Goal: Task Accomplishment & Management: Manage account settings

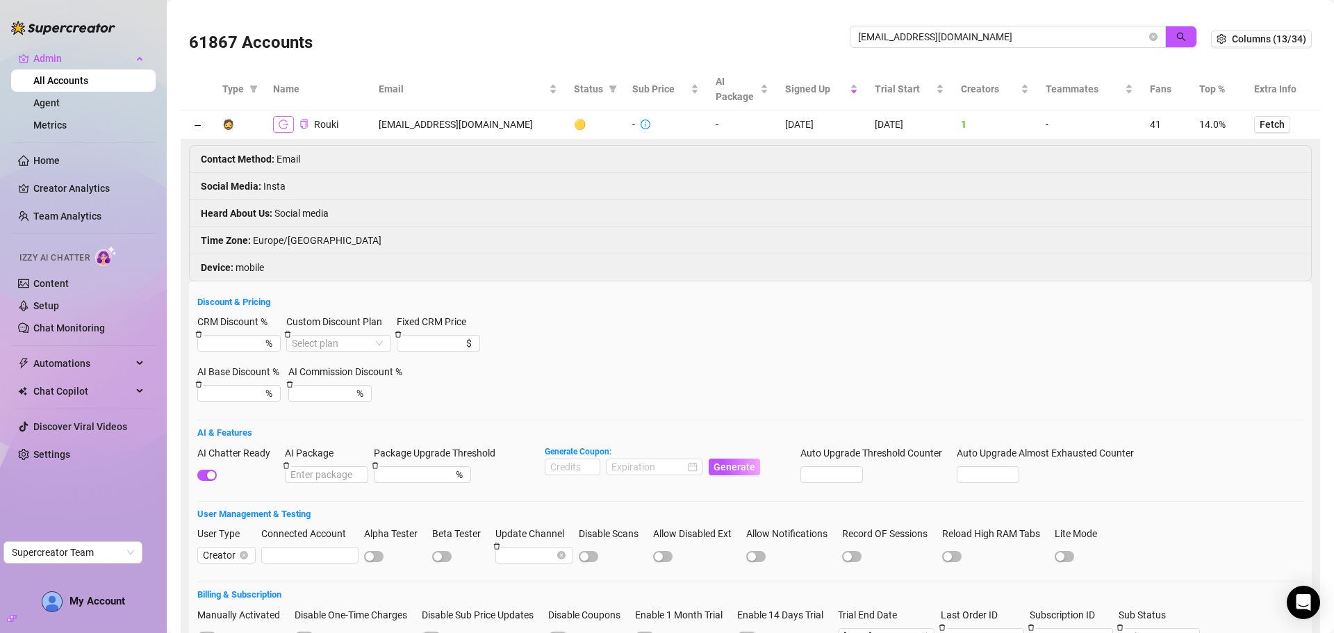
click at [290, 125] on button "button" at bounding box center [283, 124] width 21 height 17
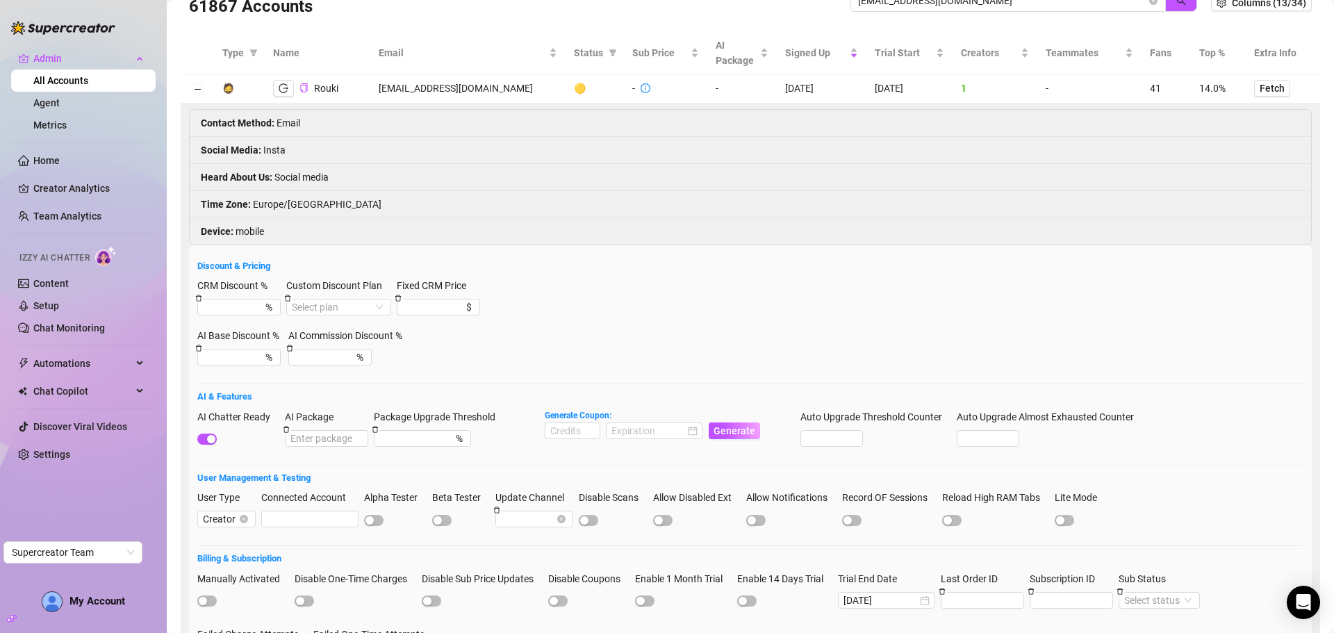
scroll to position [69, 0]
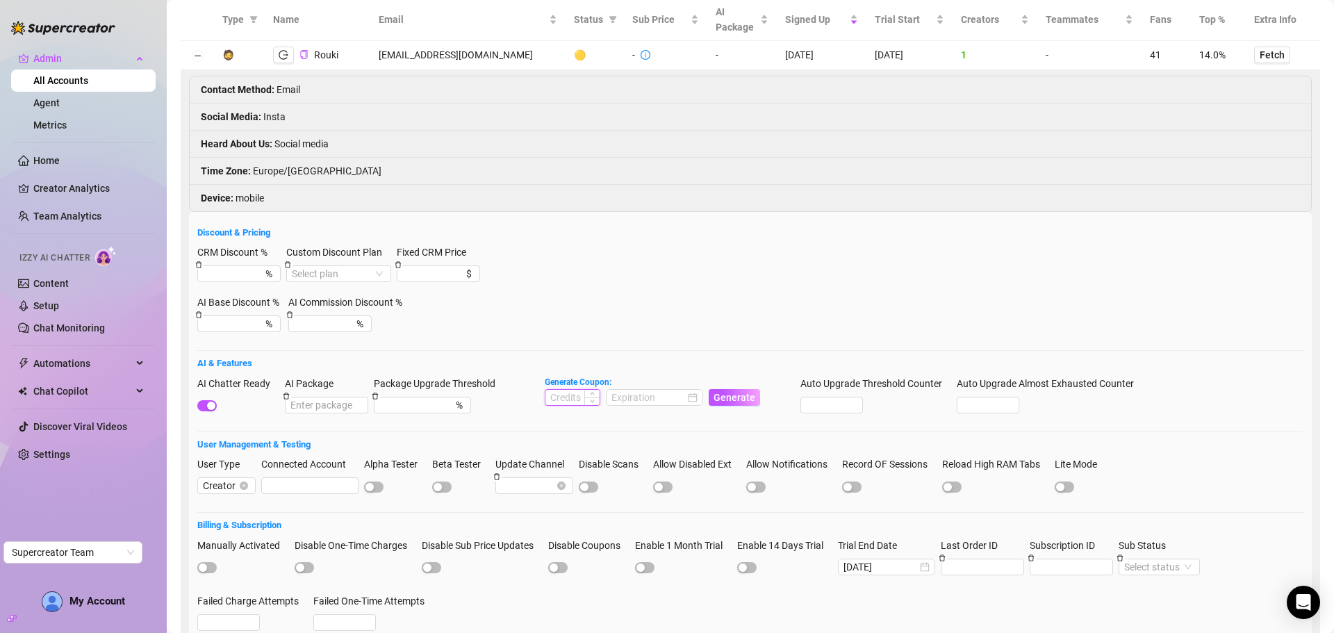
click at [581, 400] on input at bounding box center [572, 397] width 54 height 15
click at [695, 399] on div at bounding box center [654, 397] width 86 height 15
type input "1000"
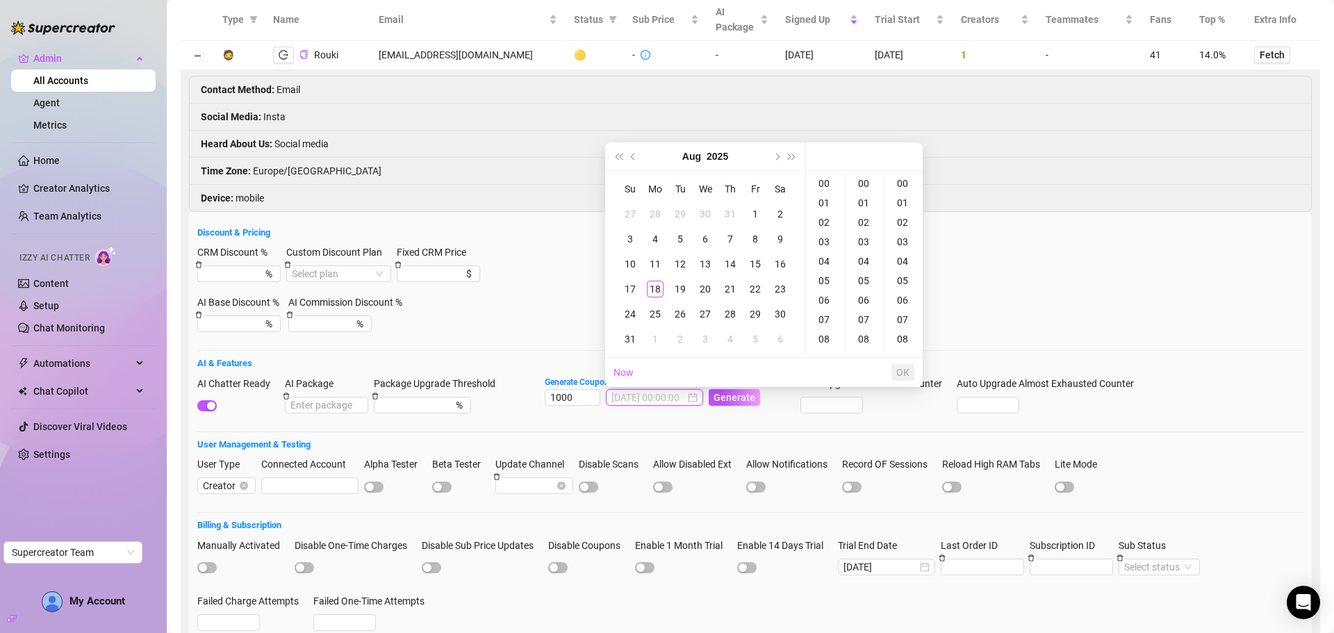
type input "2025-08-01 00:00:00"
click at [773, 158] on button "Next month (PageDown)" at bounding box center [775, 156] width 15 height 28
click at [740, 266] on td "18" at bounding box center [730, 263] width 25 height 25
type input "2025-09-18 00:00:00"
drag, startPoint x: 903, startPoint y: 369, endPoint x: 886, endPoint y: 370, distance: 16.7
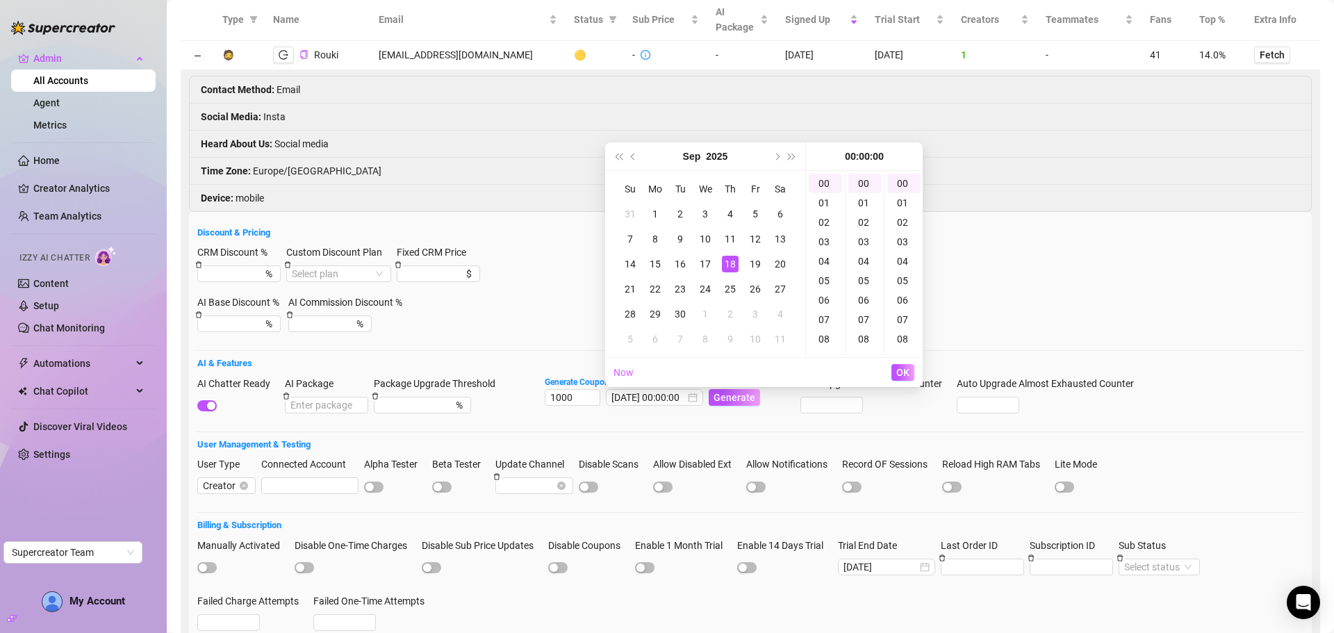
click at [902, 370] on span "OK" at bounding box center [902, 372] width 13 height 11
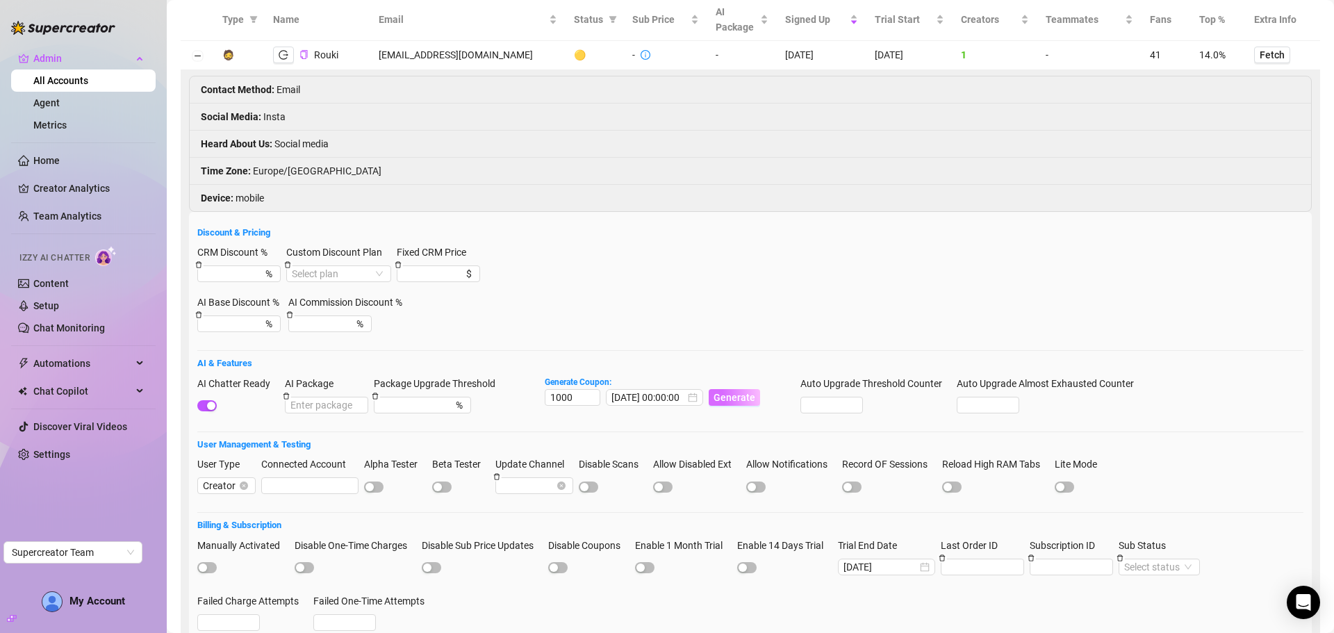
click at [740, 396] on span "Generate" at bounding box center [734, 397] width 42 height 11
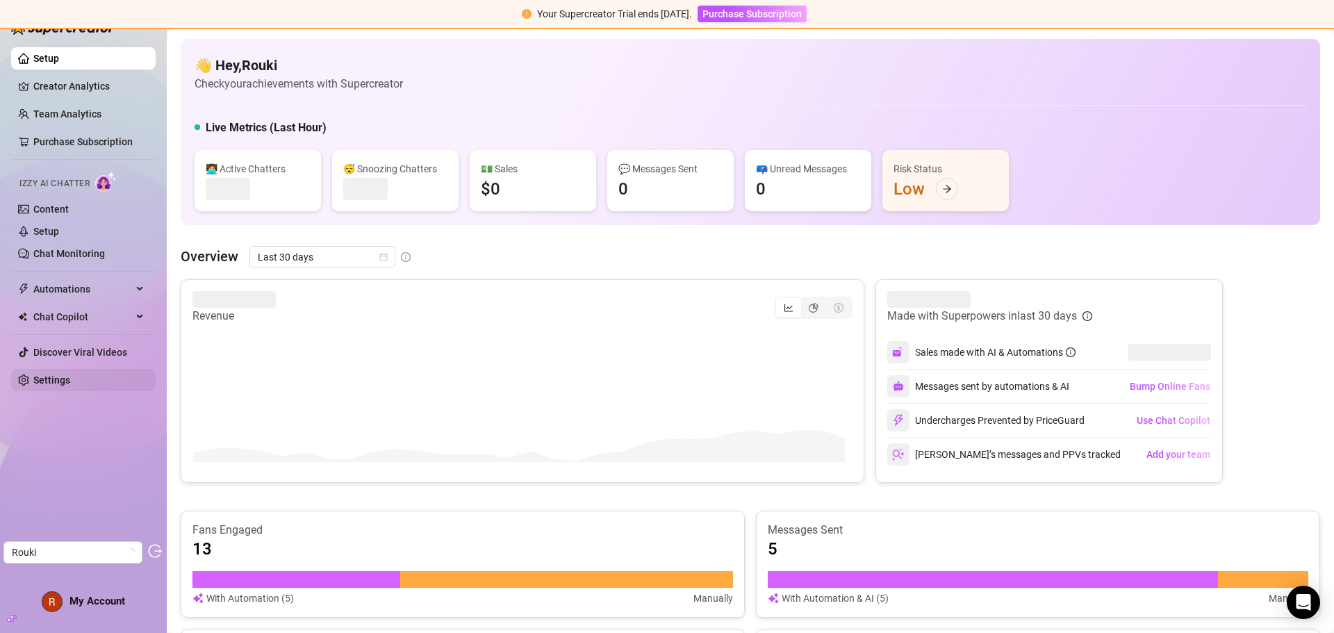
click at [63, 374] on link "Settings" at bounding box center [51, 379] width 37 height 11
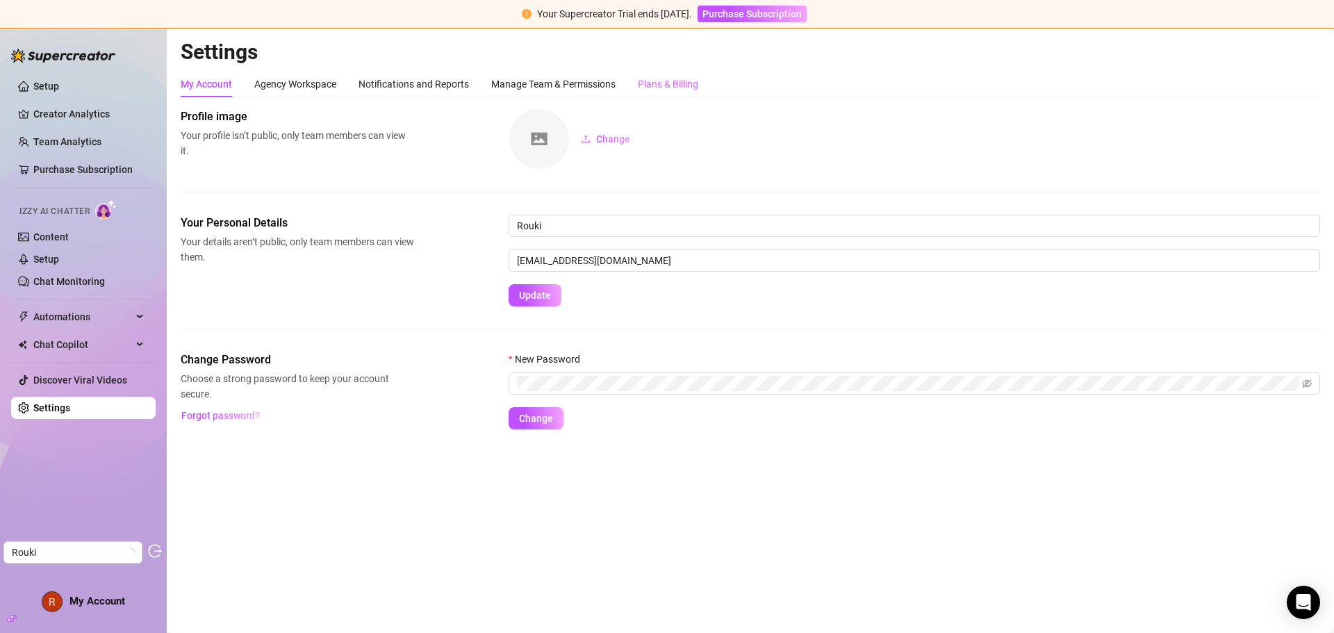
click at [656, 75] on div "Plans & Billing" at bounding box center [668, 84] width 60 height 26
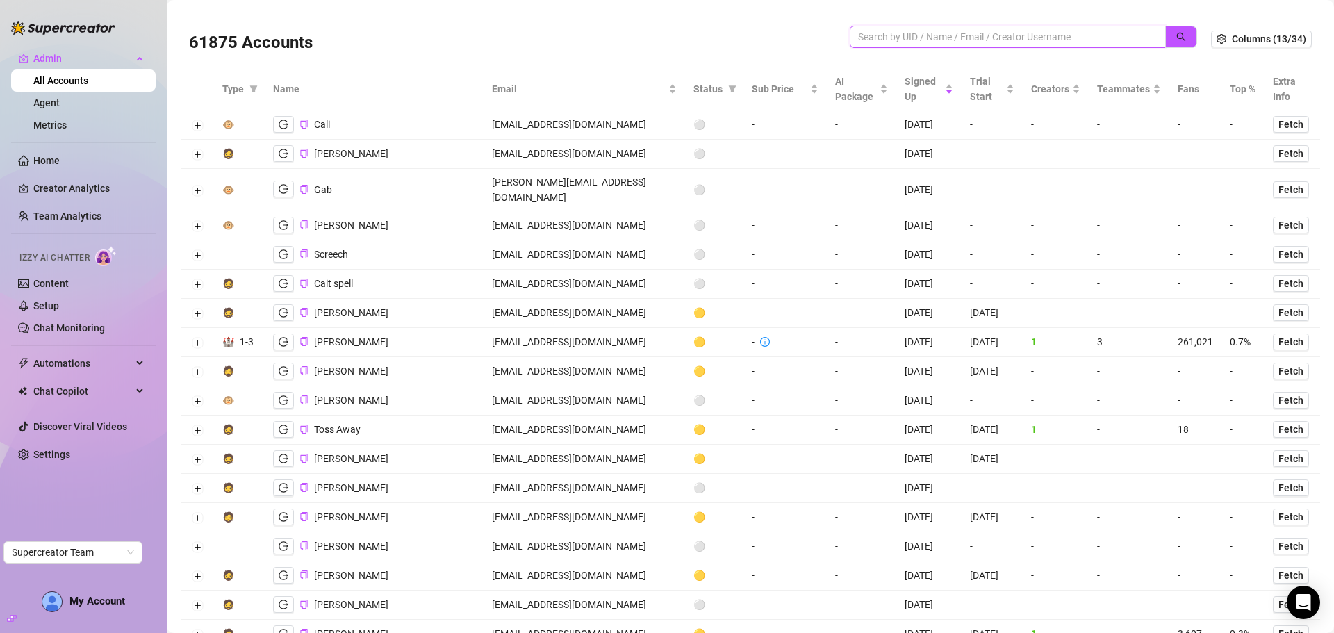
click at [1012, 32] on input "search" at bounding box center [1002, 36] width 288 height 15
paste input "mielpops7555@gmail.com"
click at [1182, 31] on button "button" at bounding box center [1181, 37] width 32 height 22
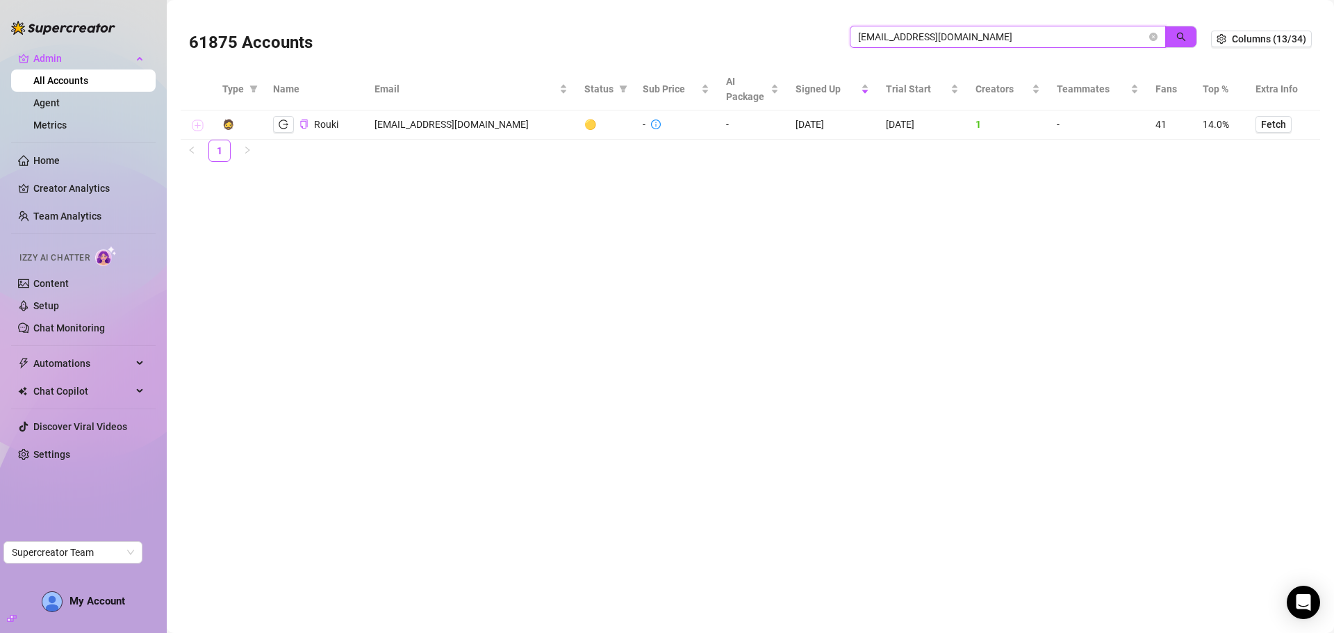
type input "mielpops7555@gmail.com"
click at [199, 129] on button "Expand row" at bounding box center [197, 125] width 11 height 11
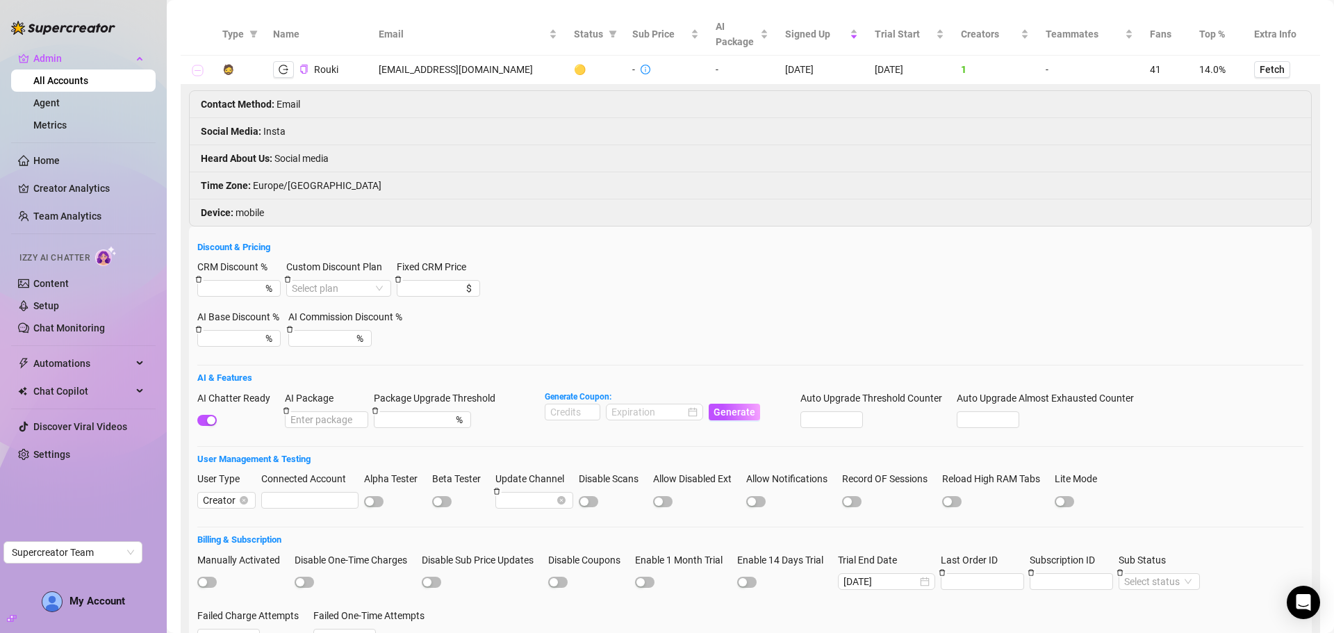
scroll to position [139, 0]
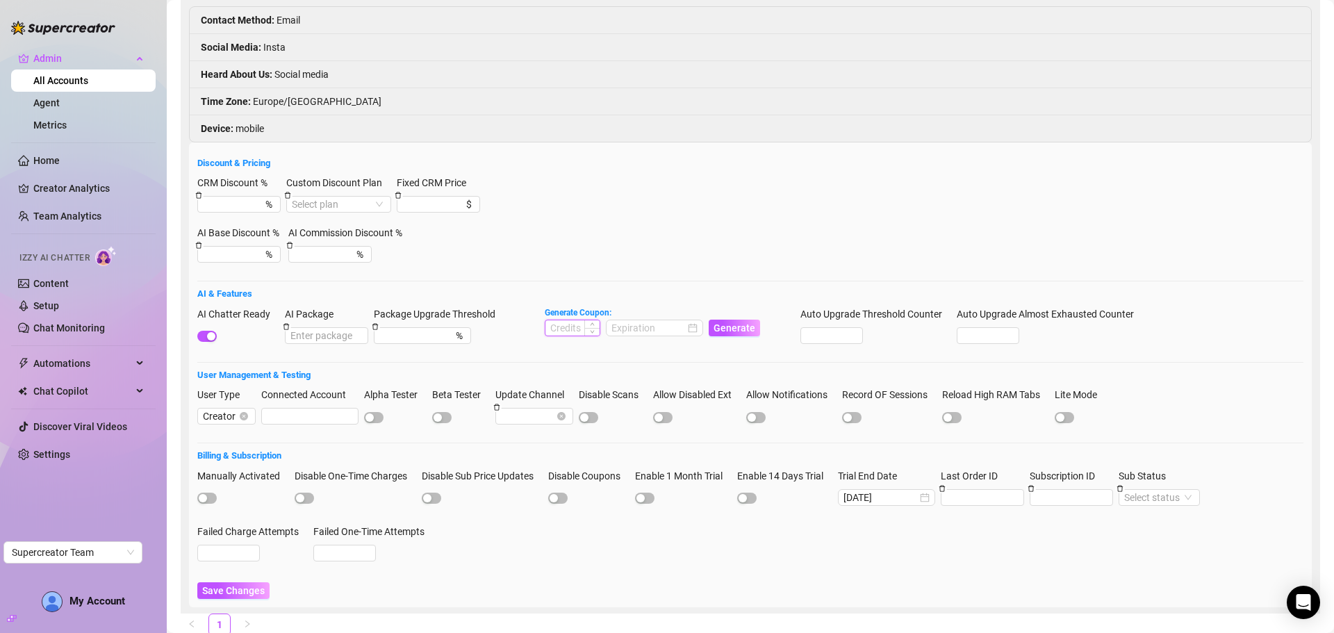
click at [570, 329] on input at bounding box center [572, 327] width 54 height 15
type input "1000"
click at [631, 324] on input at bounding box center [648, 327] width 74 height 15
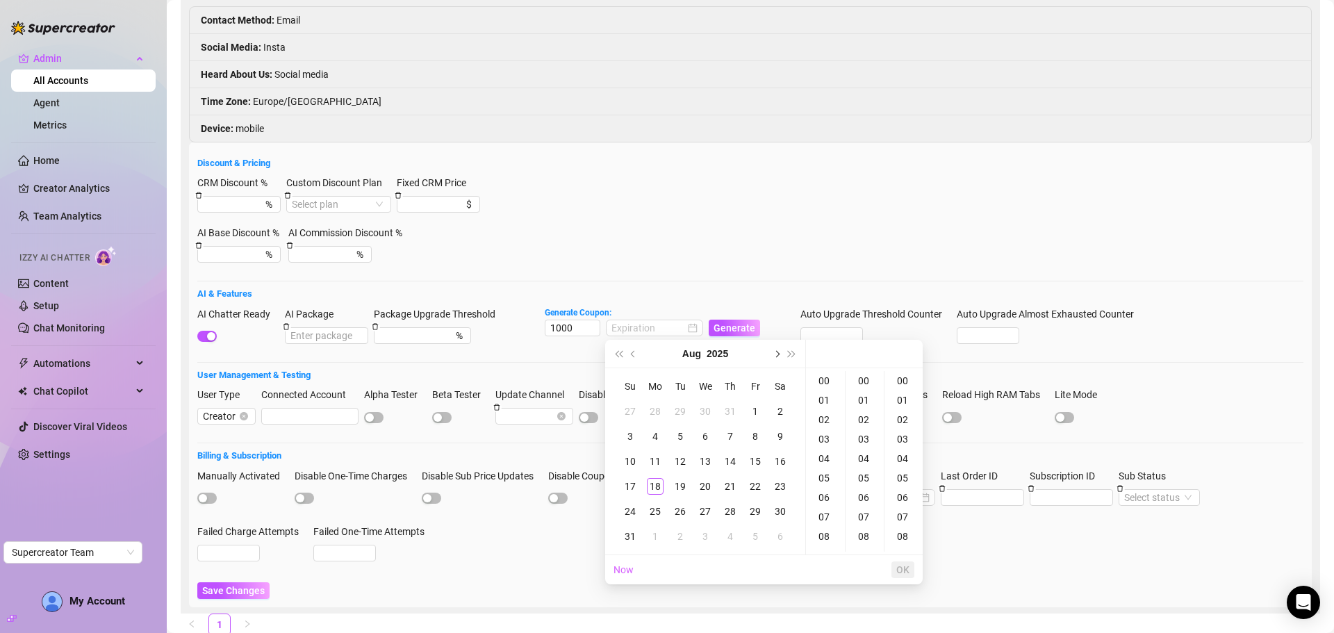
drag, startPoint x: 774, startPoint y: 348, endPoint x: 752, endPoint y: 379, distance: 38.4
click at [774, 349] on button "Next month (PageDown)" at bounding box center [775, 354] width 15 height 28
click at [738, 461] on td "18" at bounding box center [730, 461] width 25 height 25
type input "2025-09-18 00:00:00"
click at [898, 562] on button "OK" at bounding box center [902, 569] width 23 height 17
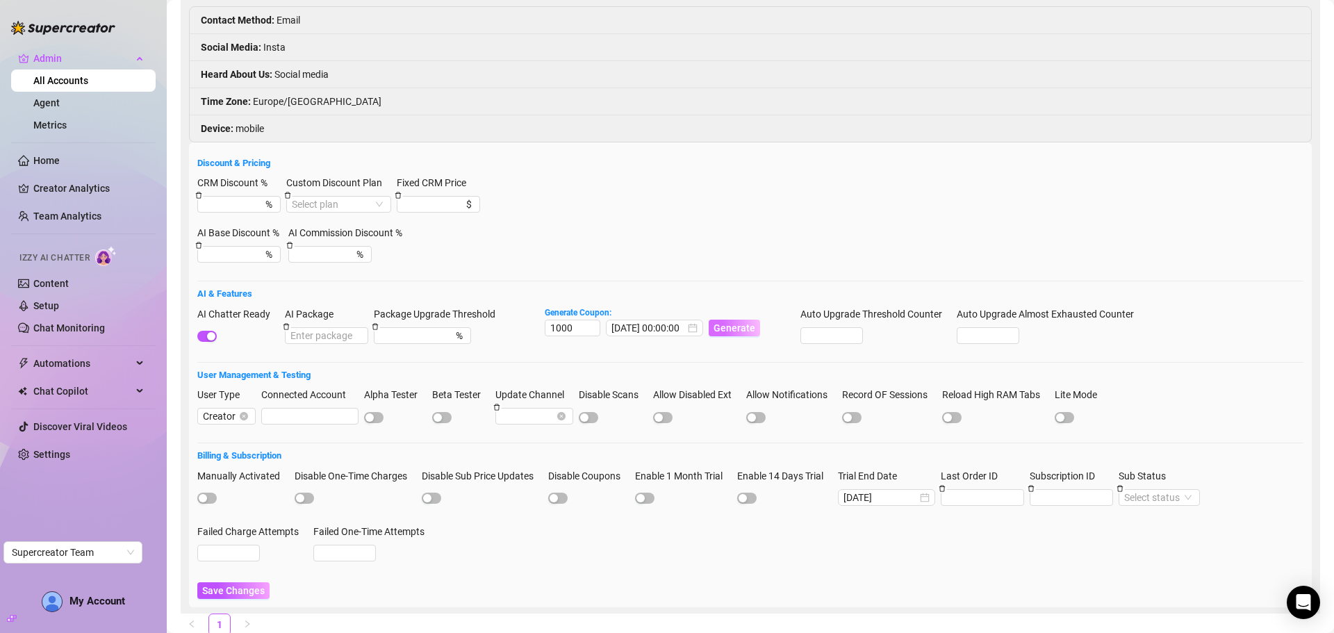
click at [728, 330] on span "Generate" at bounding box center [734, 327] width 42 height 11
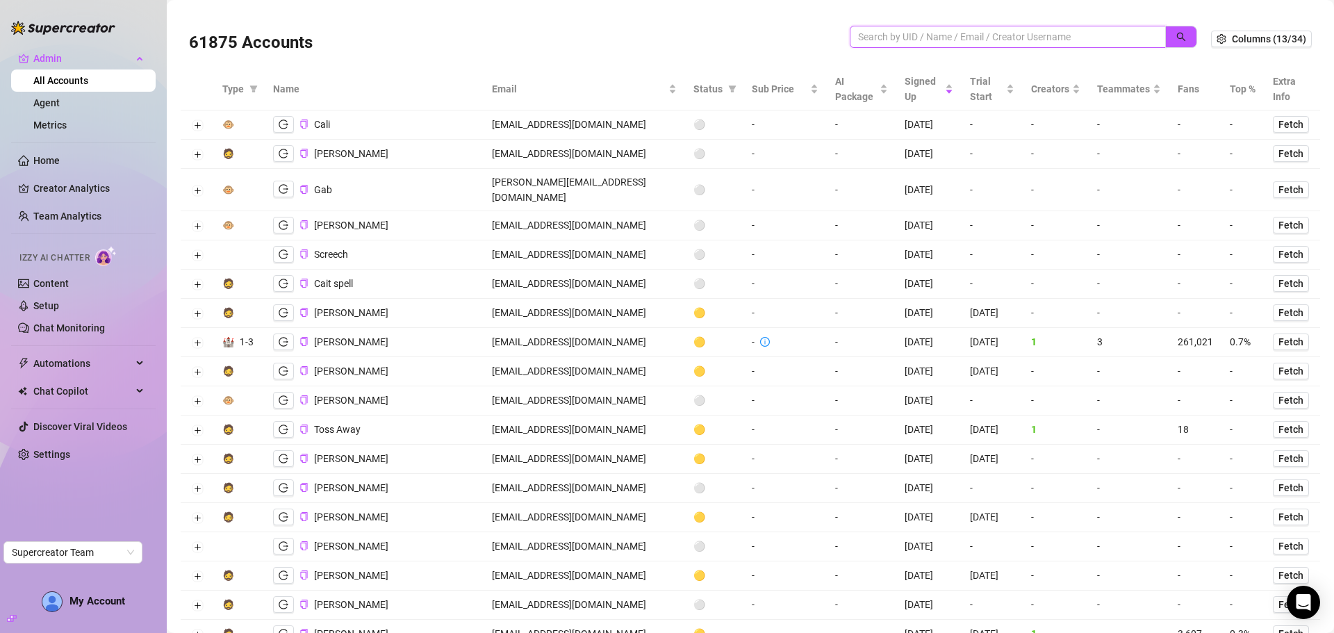
click at [879, 31] on input "search" at bounding box center [1002, 36] width 288 height 15
paste input "mielpops7555@gmail.com"
click at [1165, 33] on button "button" at bounding box center [1181, 37] width 32 height 22
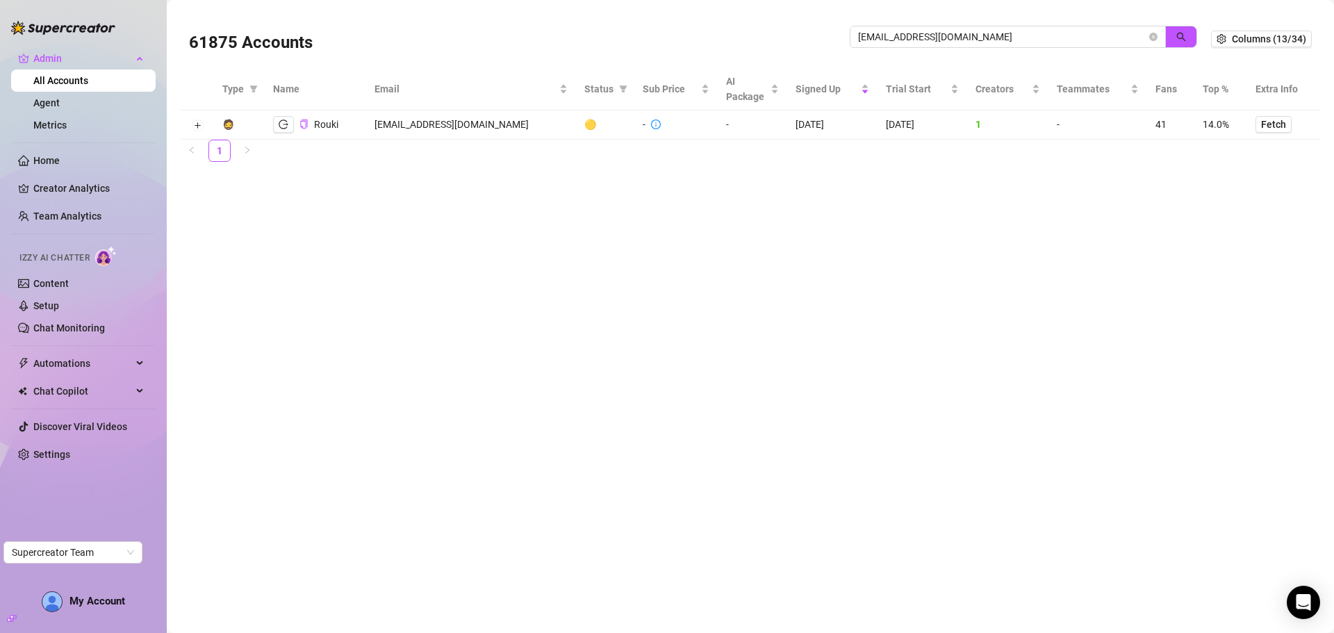
click at [190, 115] on td at bounding box center [197, 124] width 33 height 29
click at [195, 124] on button "Expand row" at bounding box center [197, 125] width 11 height 11
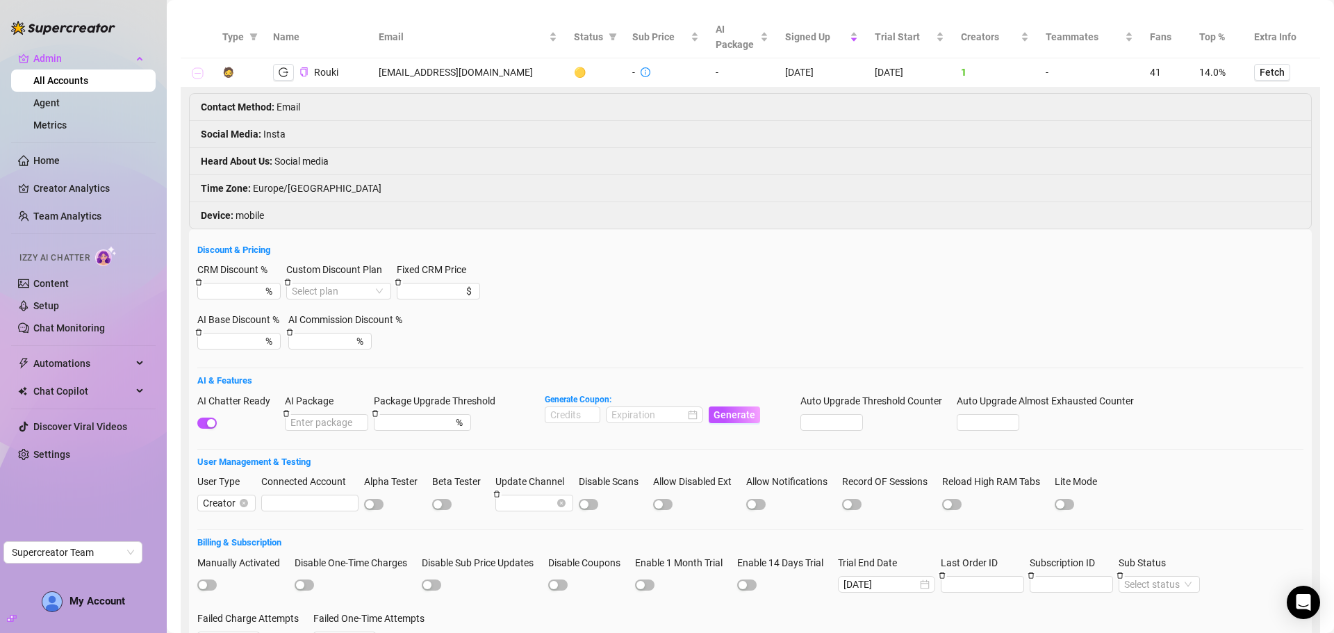
scroll to position [139, 0]
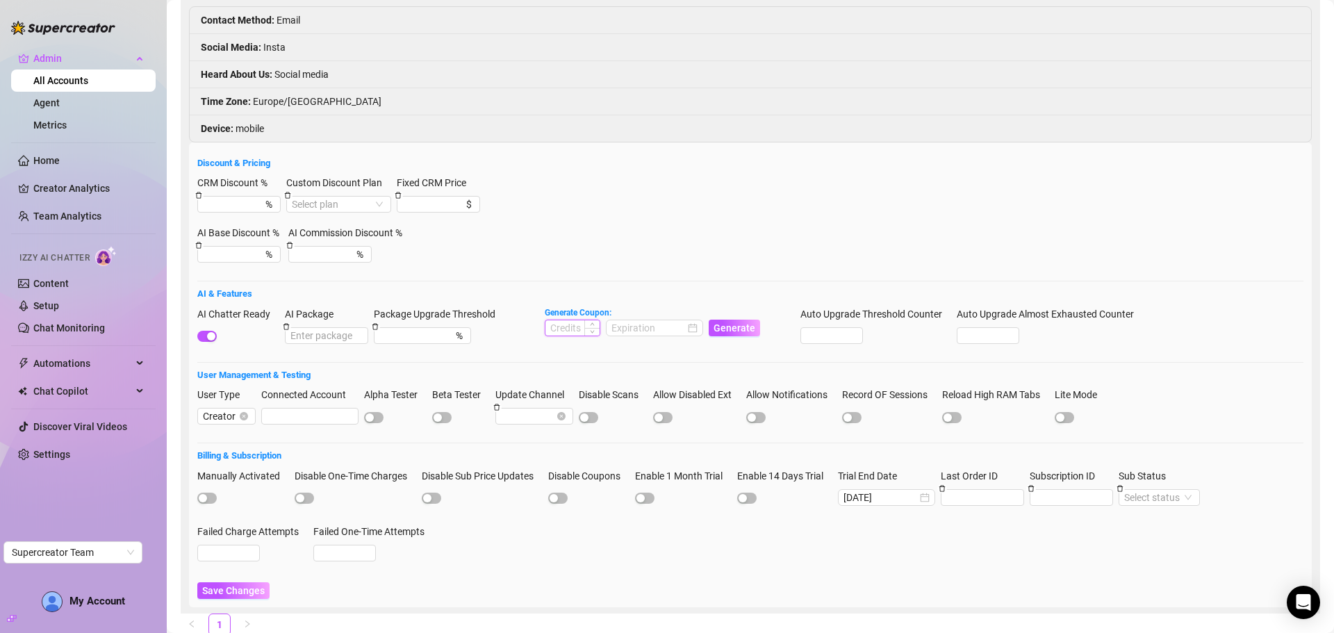
click at [552, 329] on input at bounding box center [572, 327] width 54 height 15
click at [560, 329] on input at bounding box center [572, 327] width 54 height 15
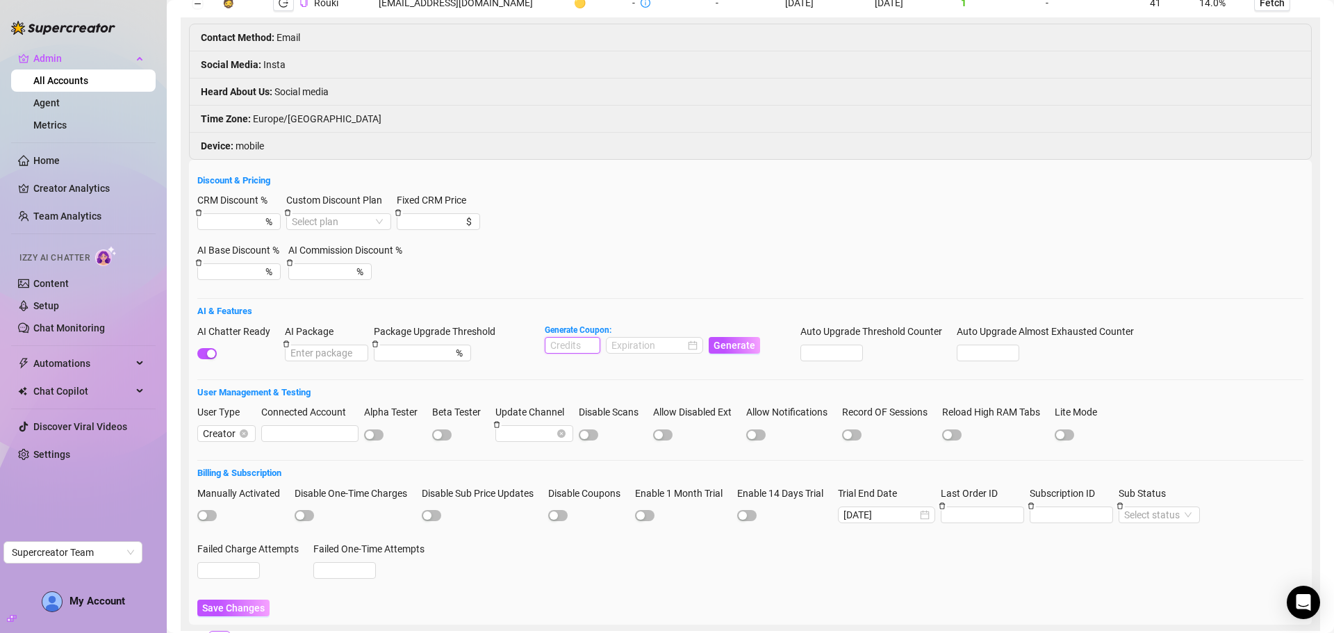
scroll to position [0, 0]
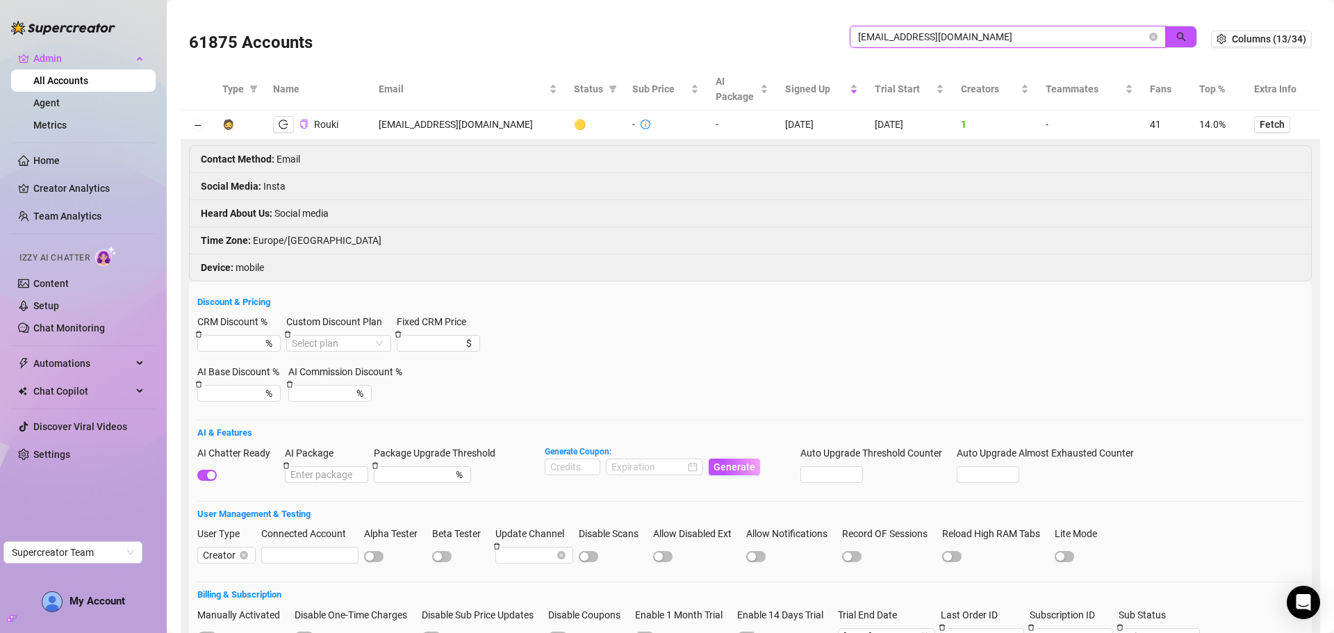
drag, startPoint x: 984, startPoint y: 36, endPoint x: 796, endPoint y: 42, distance: 188.3
click at [796, 42] on div "61875 Accounts mielpops7555@gmail.com" at bounding box center [700, 38] width 1022 height 47
paste input "klubkelli"
click at [1176, 40] on icon "search" at bounding box center [1181, 37] width 10 height 10
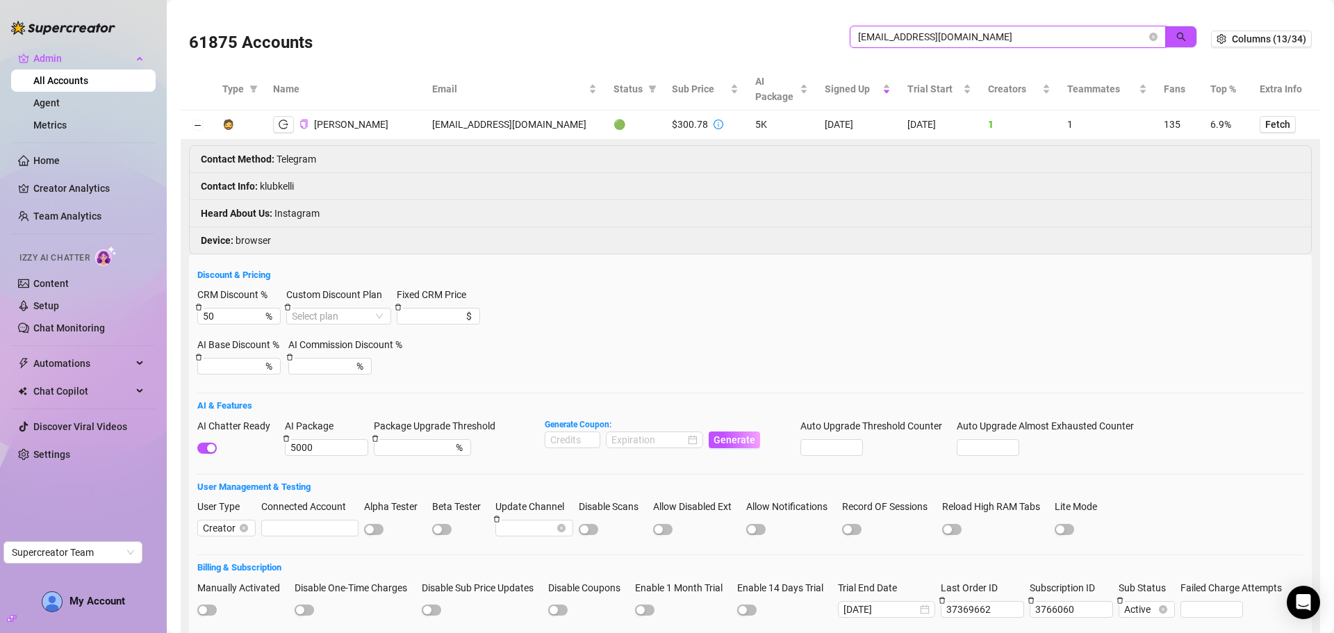
drag, startPoint x: 961, startPoint y: 35, endPoint x: 819, endPoint y: 30, distance: 141.8
click at [802, 30] on div "61875 Accounts klubkelli@gmail.com" at bounding box center [700, 38] width 1022 height 47
type input "kelli roberts"
click at [1176, 40] on icon "search" at bounding box center [1181, 37] width 10 height 10
click at [974, 37] on input "kelli roberts" at bounding box center [1002, 36] width 288 height 15
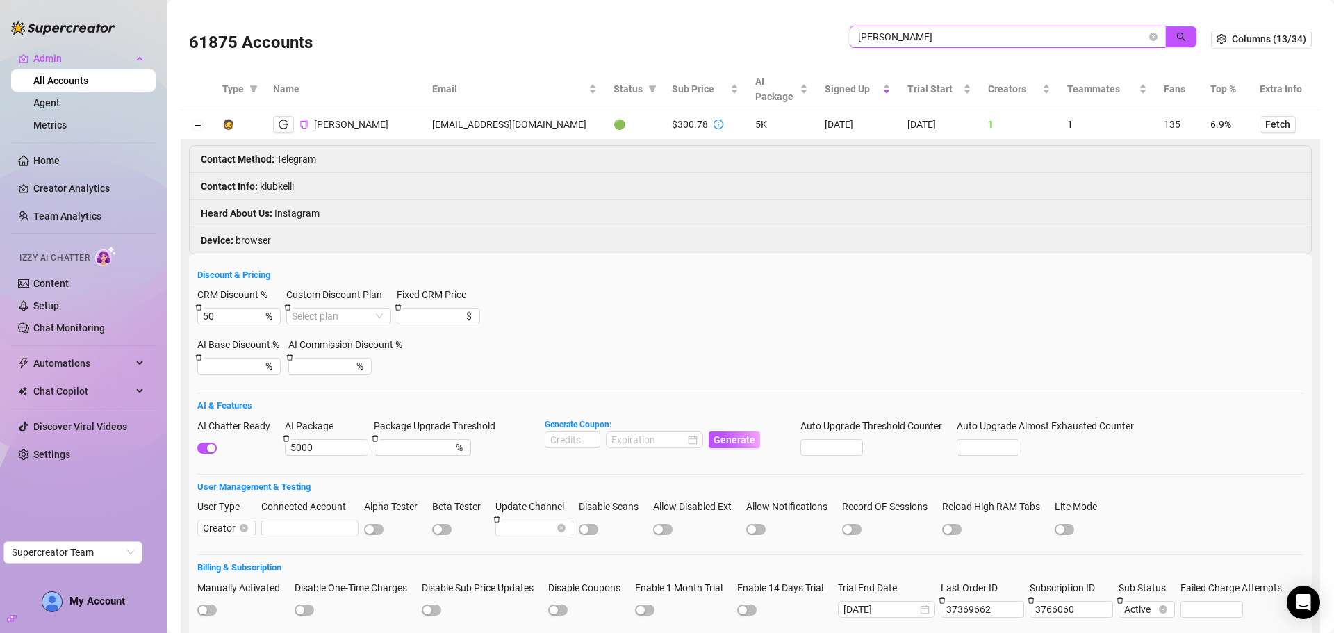
click at [941, 38] on input "kelli roberts" at bounding box center [1002, 36] width 288 height 15
click at [1165, 26] on button "button" at bounding box center [1181, 37] width 32 height 22
drag, startPoint x: 925, startPoint y: 33, endPoint x: 792, endPoint y: 33, distance: 132.7
click at [792, 33] on div "61875 Accounts kelli roberts" at bounding box center [700, 38] width 1022 height 47
click at [281, 127] on icon "logout" at bounding box center [284, 124] width 10 height 10
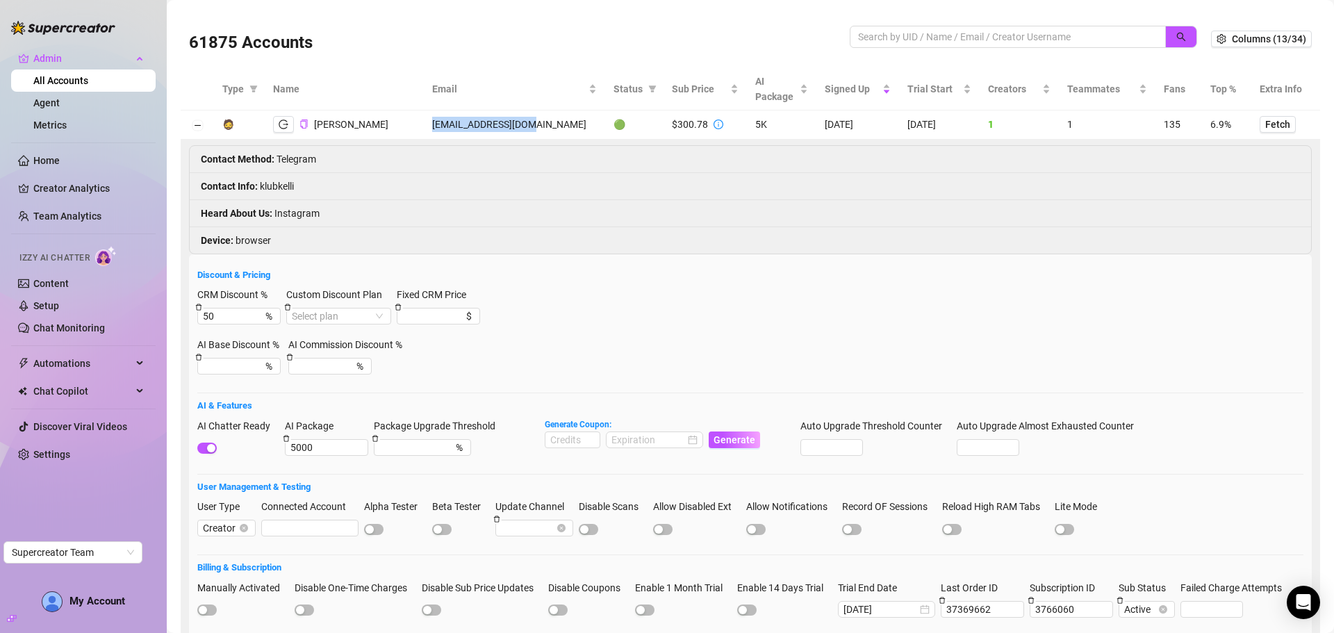
drag, startPoint x: 409, startPoint y: 119, endPoint x: 512, endPoint y: 119, distance: 102.8
click at [512, 119] on td "klubkelli@gmail.com" at bounding box center [514, 124] width 181 height 29
copy td "klubkelli@gmail.com"
click at [300, 126] on icon "copy" at bounding box center [303, 123] width 9 height 9
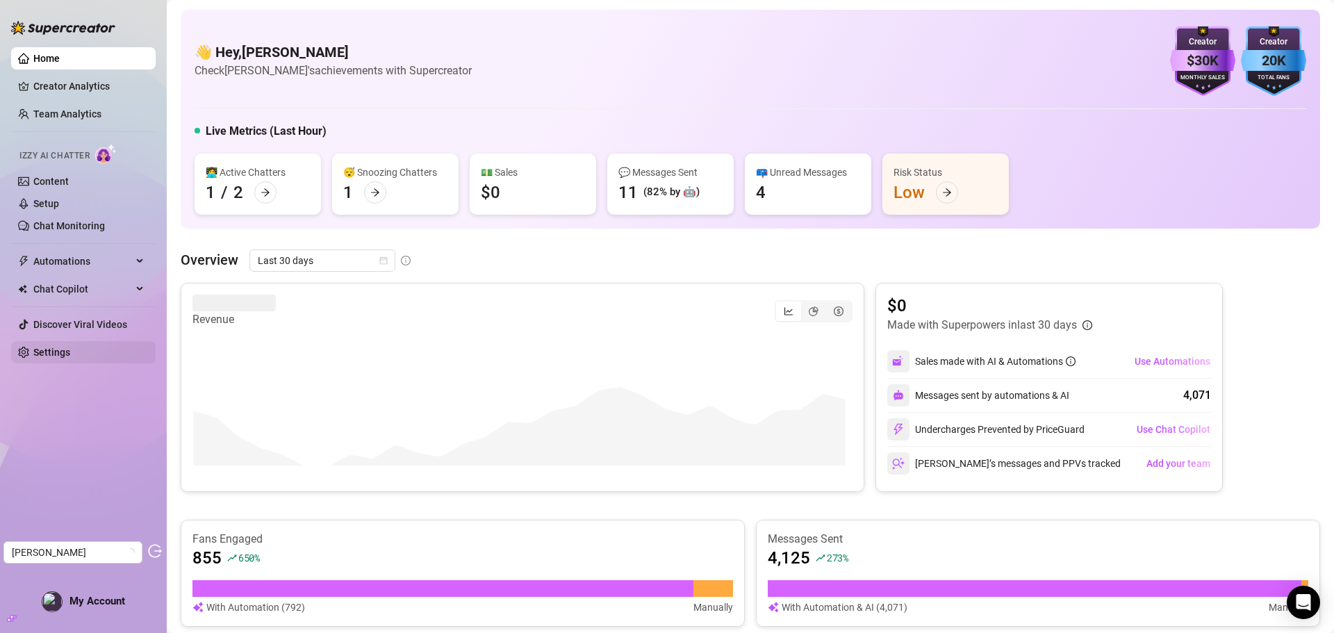
click at [42, 347] on link "Settings" at bounding box center [51, 352] width 37 height 11
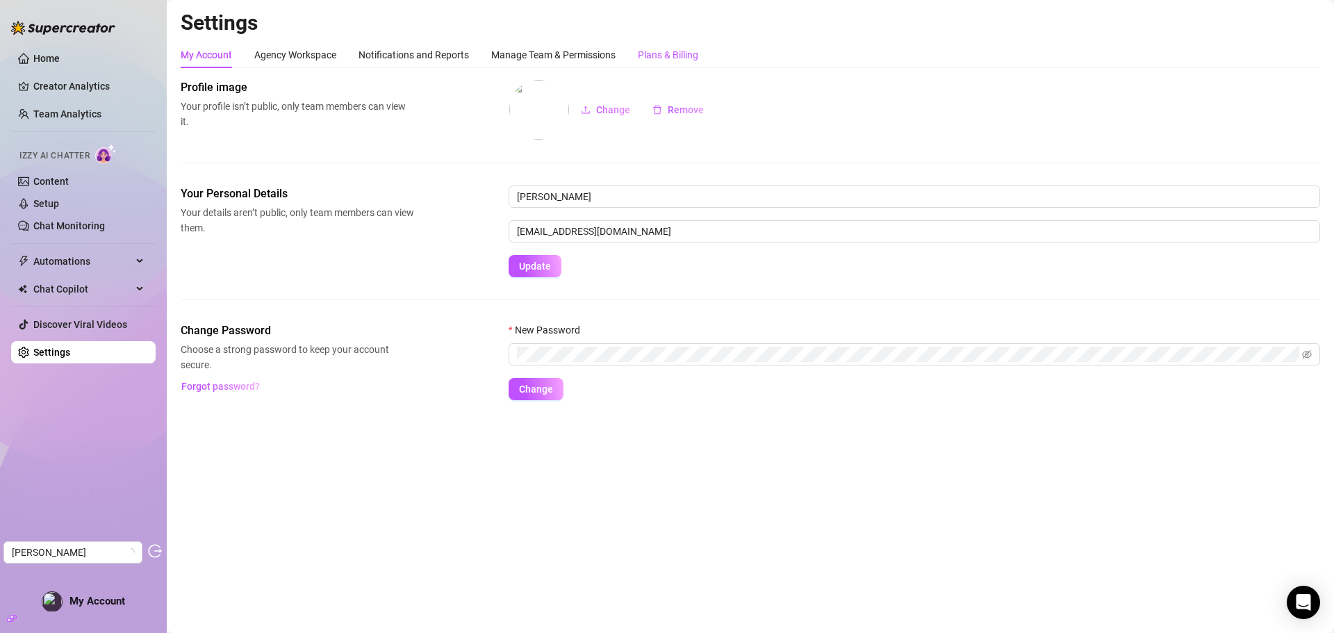
click at [668, 52] on div "Plans & Billing" at bounding box center [668, 54] width 60 height 15
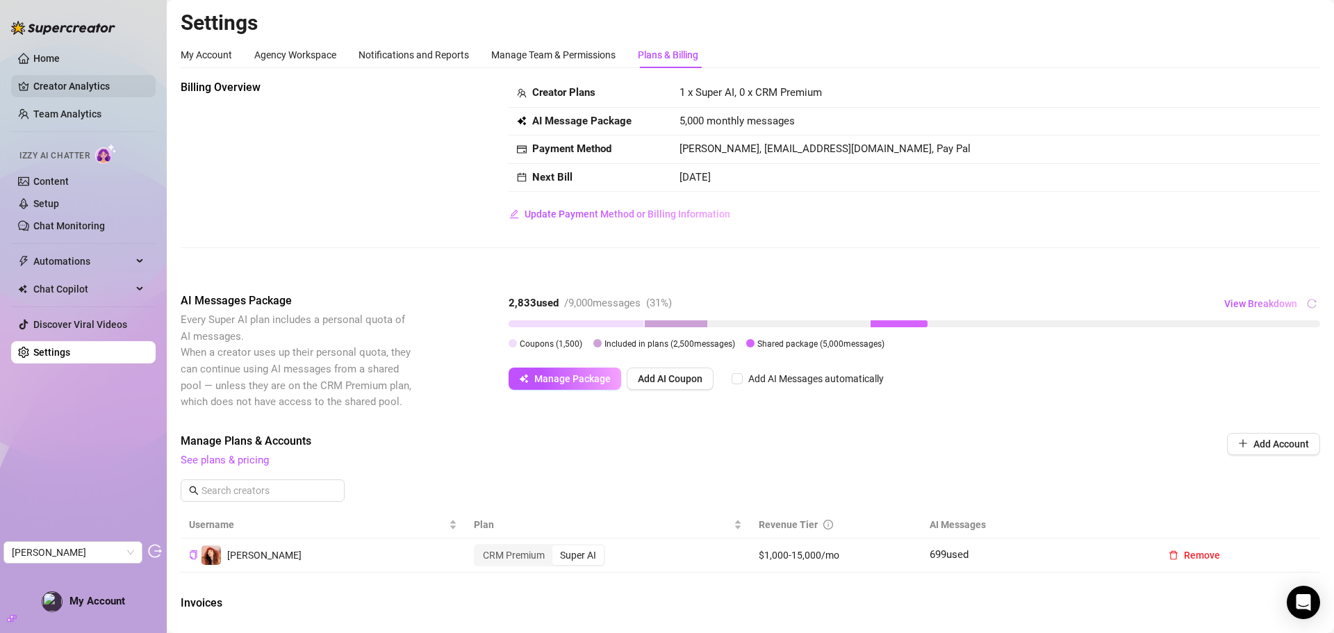
click at [49, 86] on link "Creator Analytics" at bounding box center [88, 86] width 111 height 22
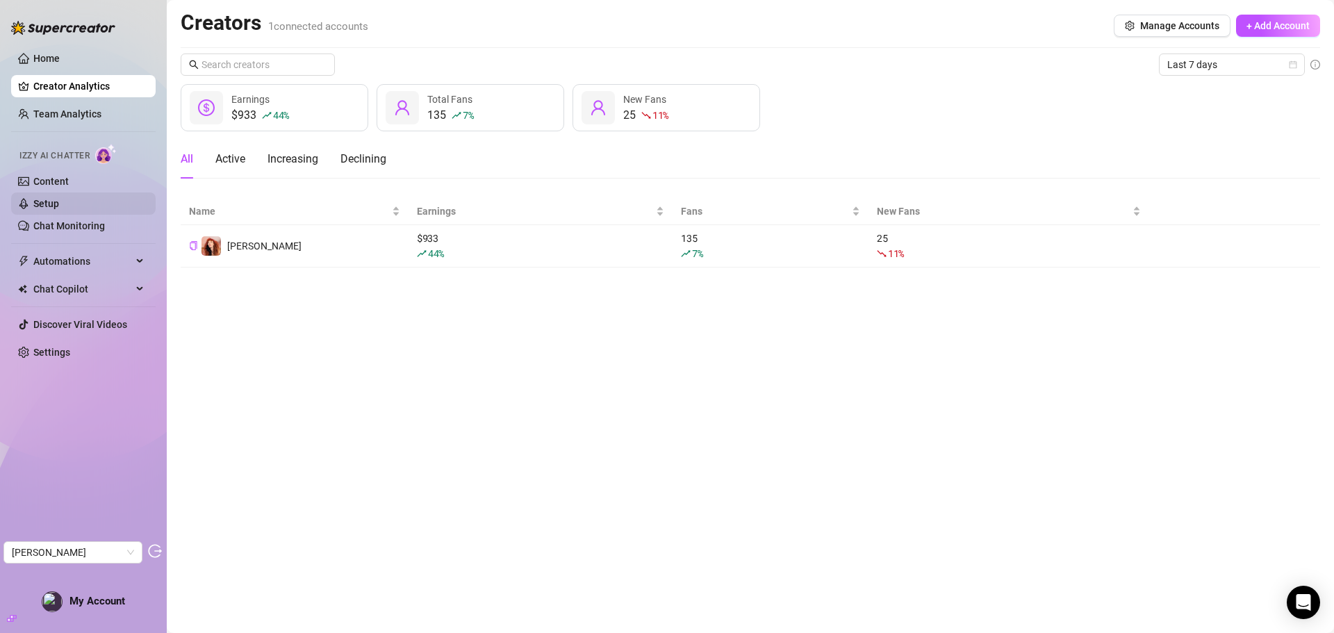
click at [59, 201] on link "Setup" at bounding box center [46, 203] width 26 height 11
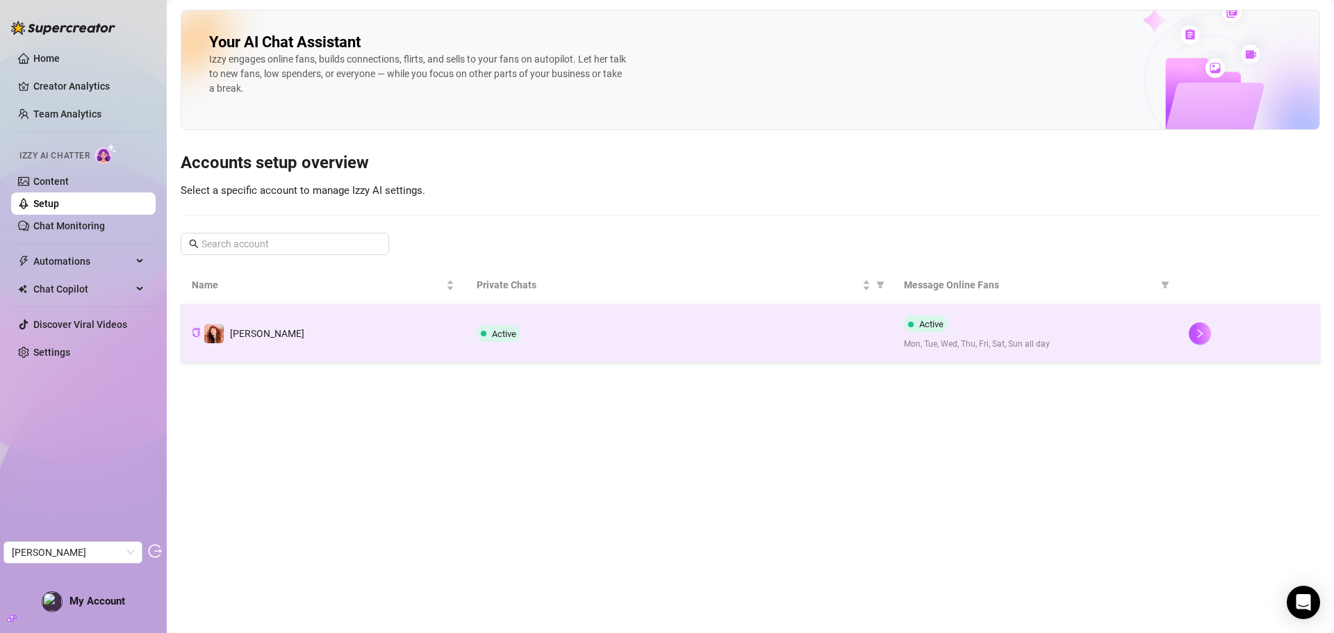
click at [625, 341] on div "Active" at bounding box center [679, 333] width 405 height 17
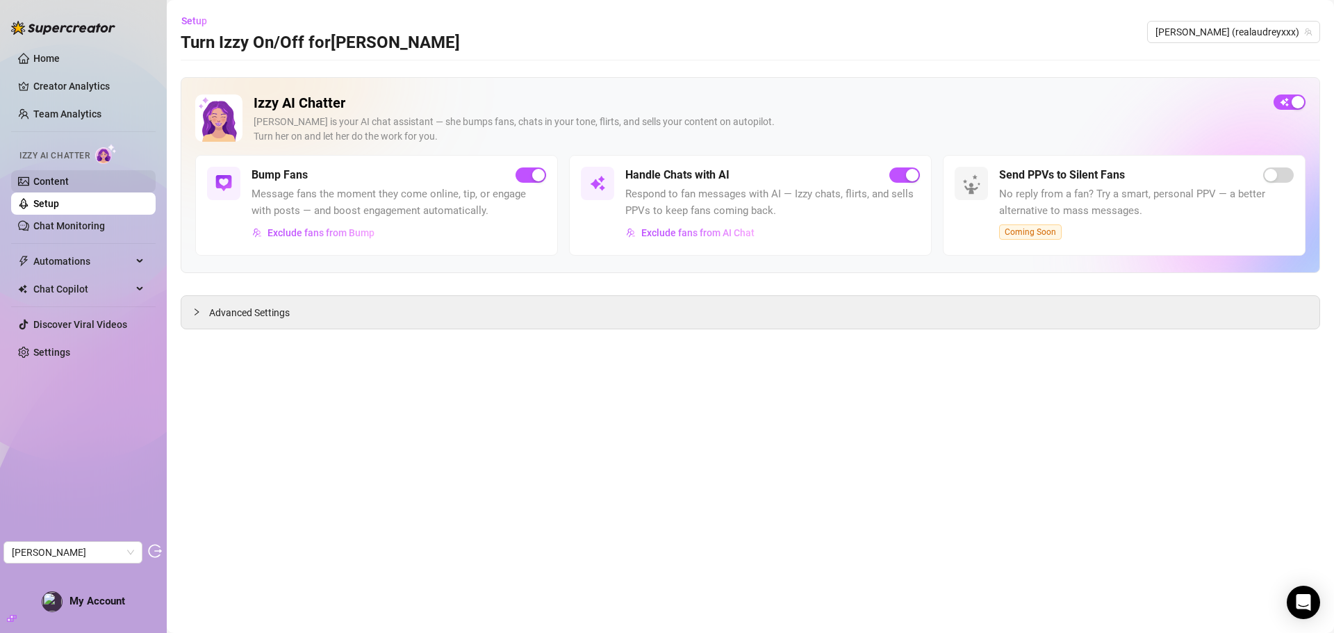
click at [58, 176] on link "Content" at bounding box center [50, 181] width 35 height 11
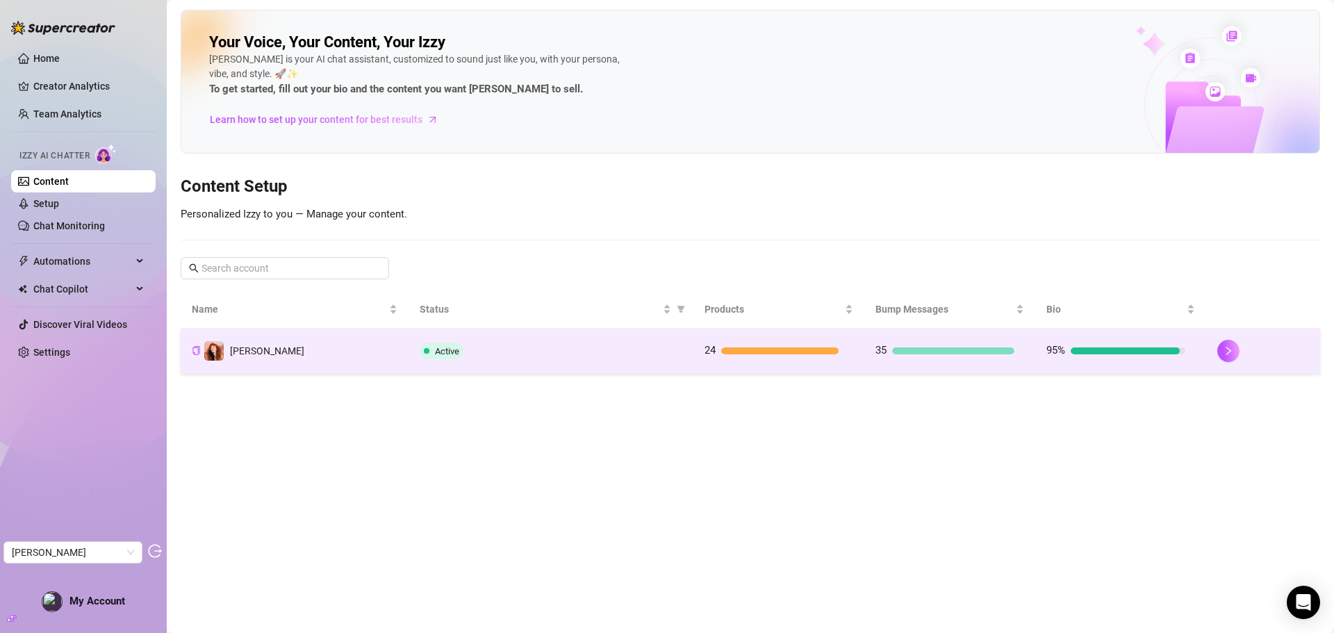
click at [629, 346] on div "Active" at bounding box center [551, 350] width 263 height 17
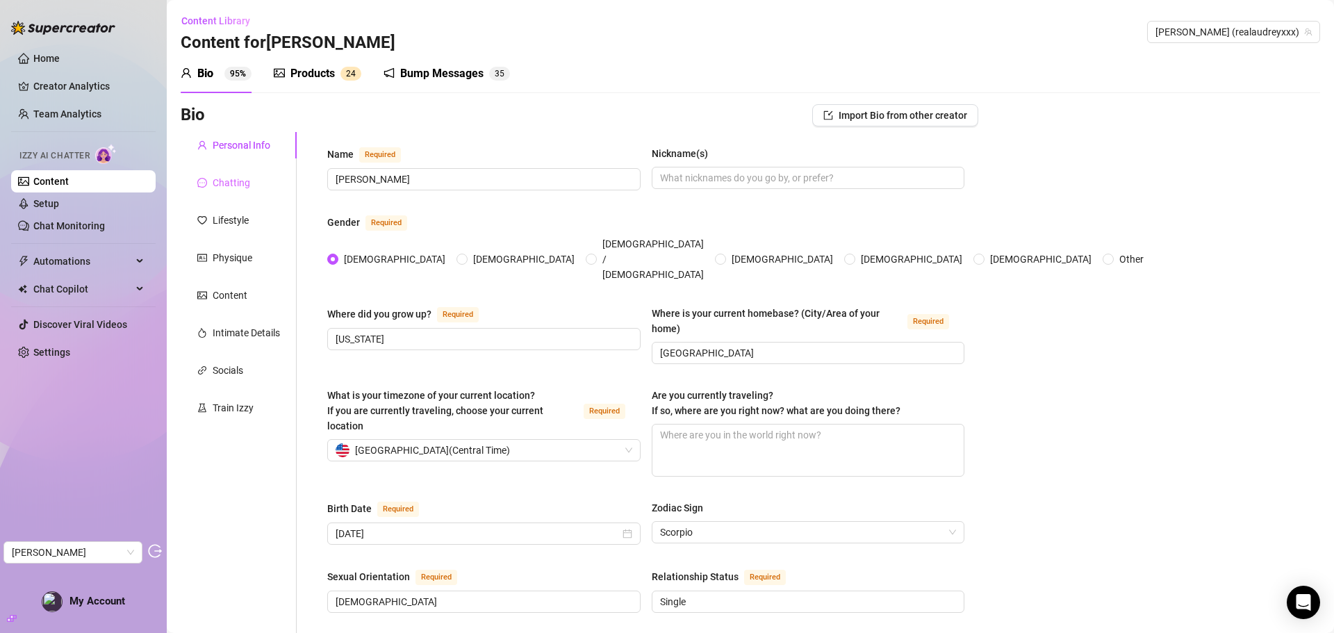
click at [254, 183] on div "Chatting" at bounding box center [239, 183] width 116 height 26
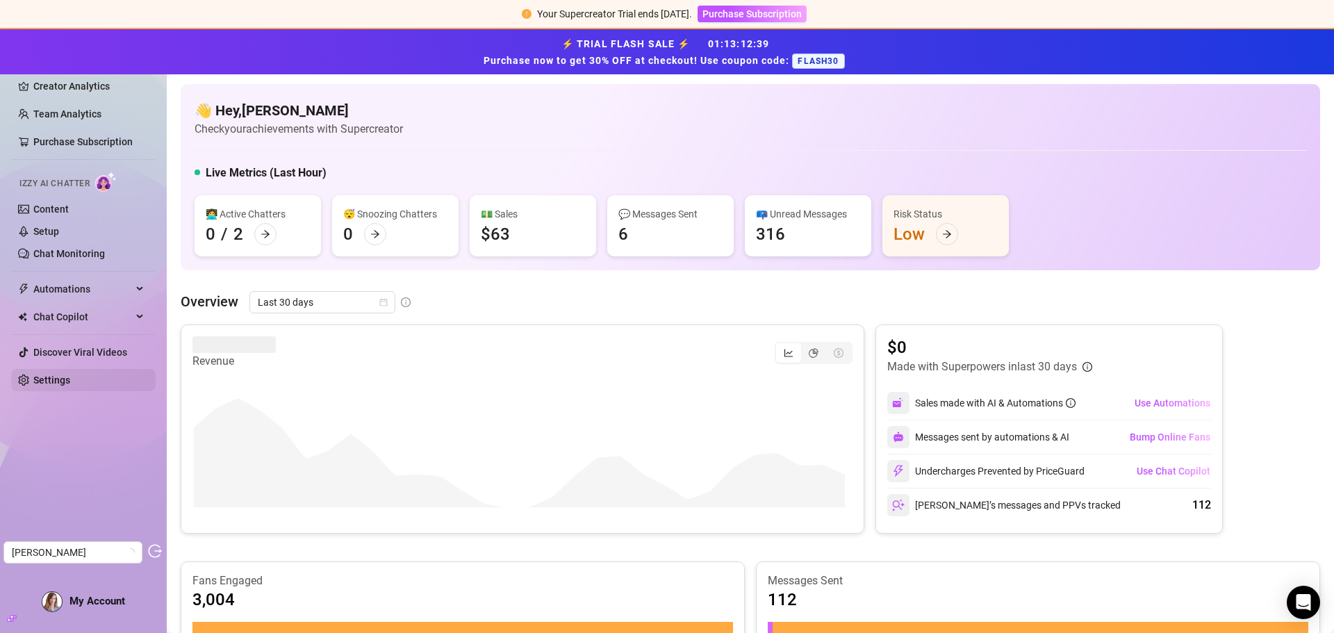
click at [70, 379] on link "Settings" at bounding box center [51, 379] width 37 height 11
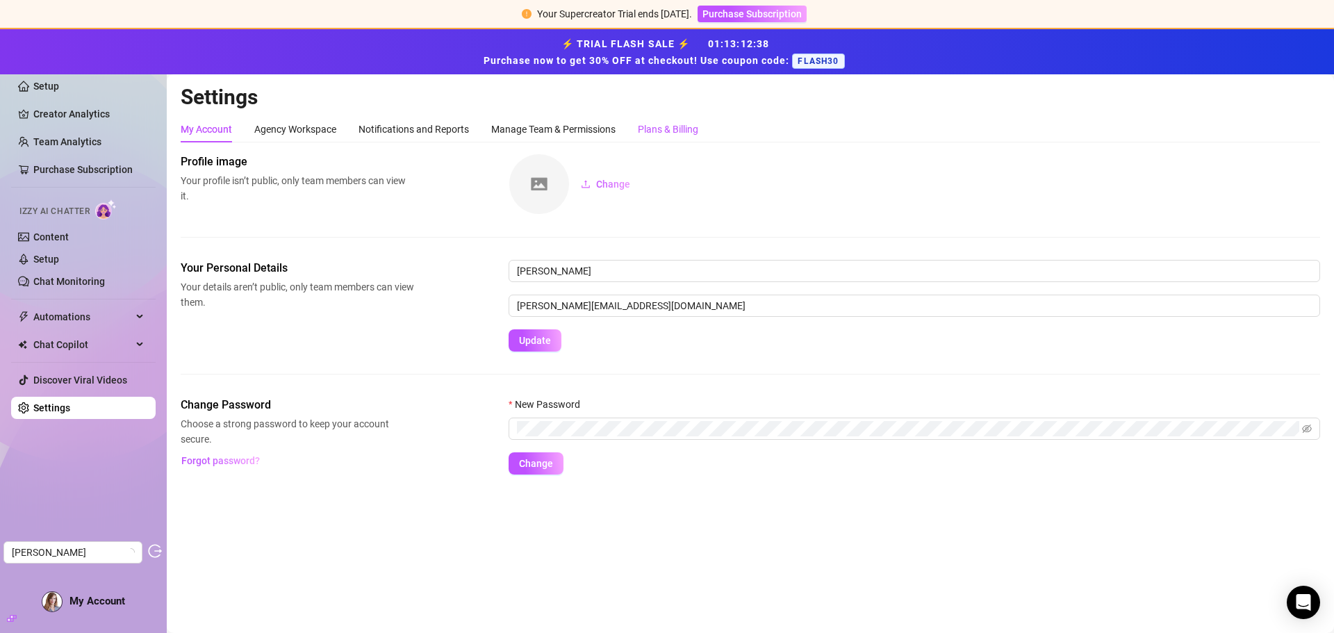
click at [662, 131] on div "Plans & Billing" at bounding box center [668, 129] width 60 height 15
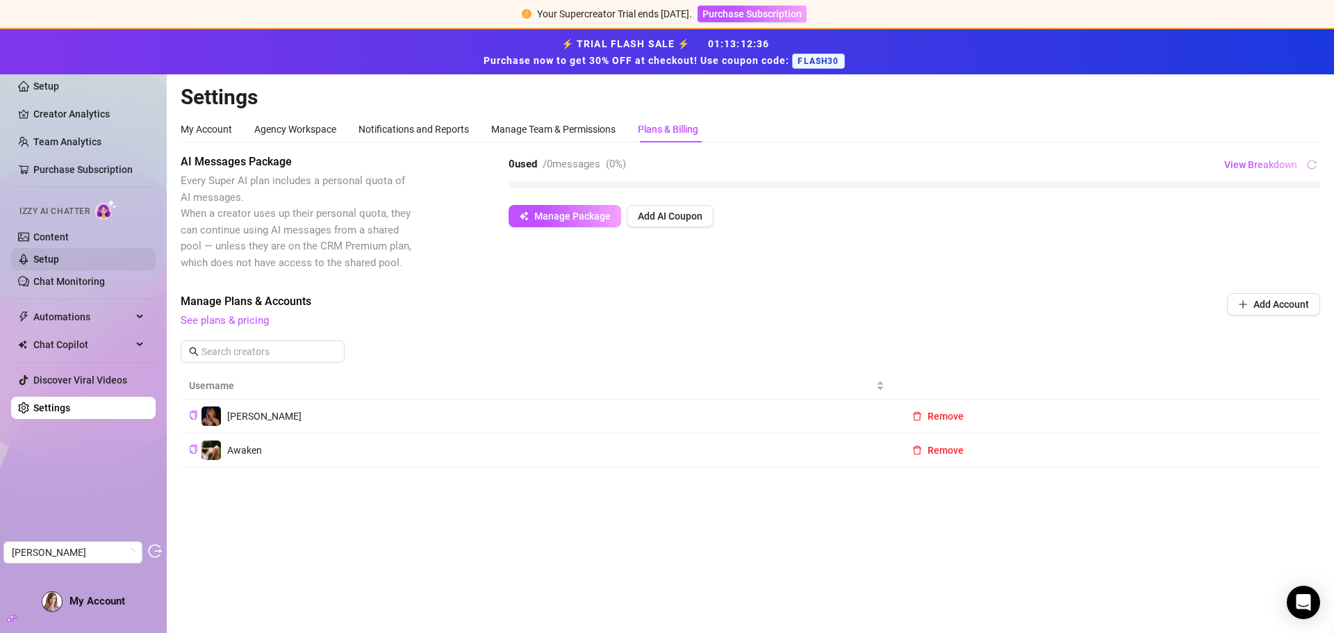
click at [58, 256] on link "Setup" at bounding box center [46, 259] width 26 height 11
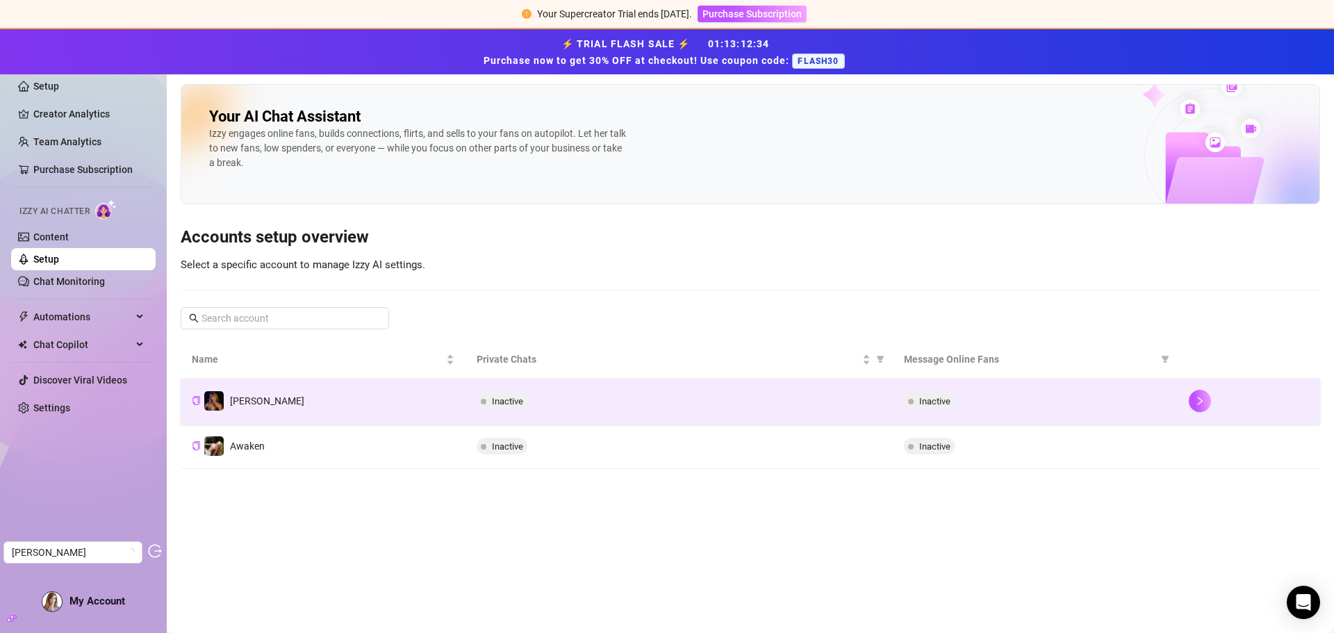
click at [636, 400] on div "Inactive" at bounding box center [679, 400] width 405 height 17
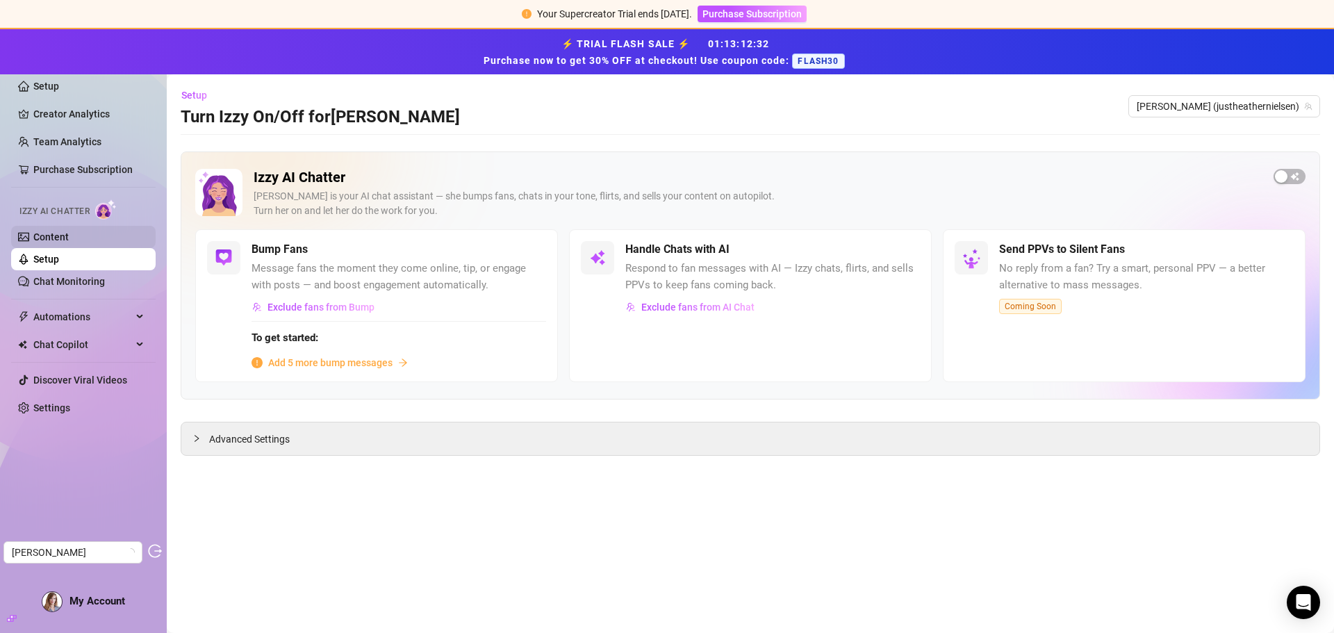
click at [69, 242] on link "Content" at bounding box center [50, 236] width 35 height 11
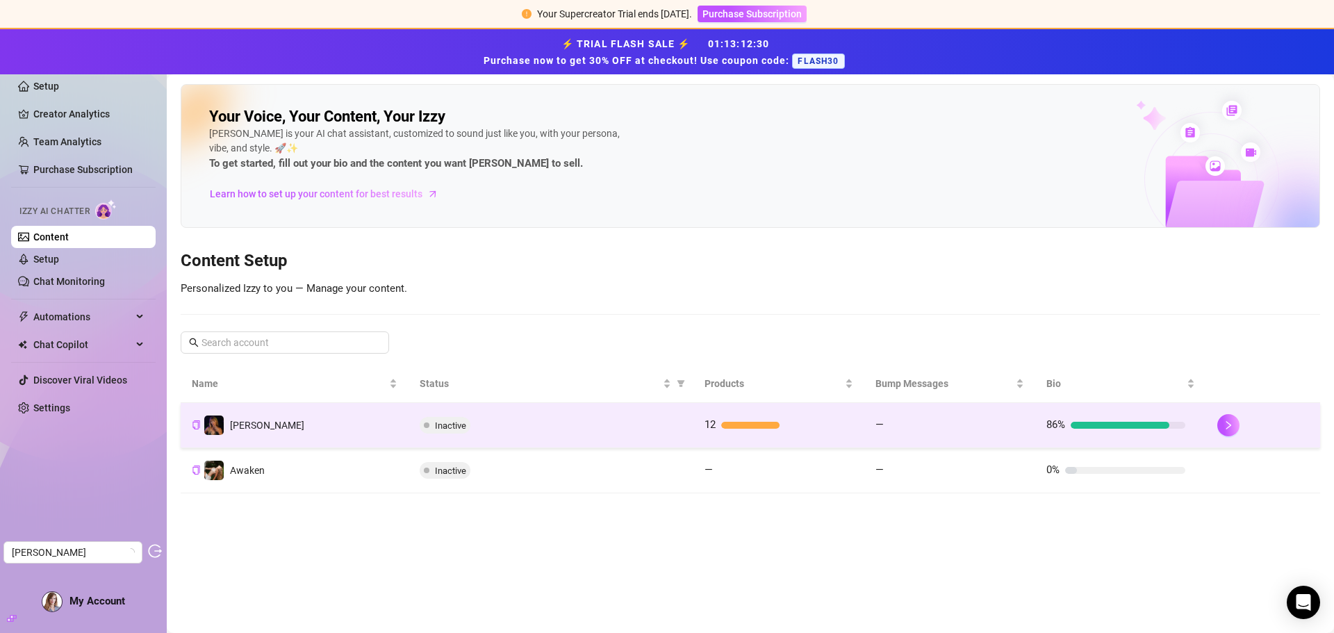
click at [614, 427] on div "Inactive" at bounding box center [551, 425] width 263 height 17
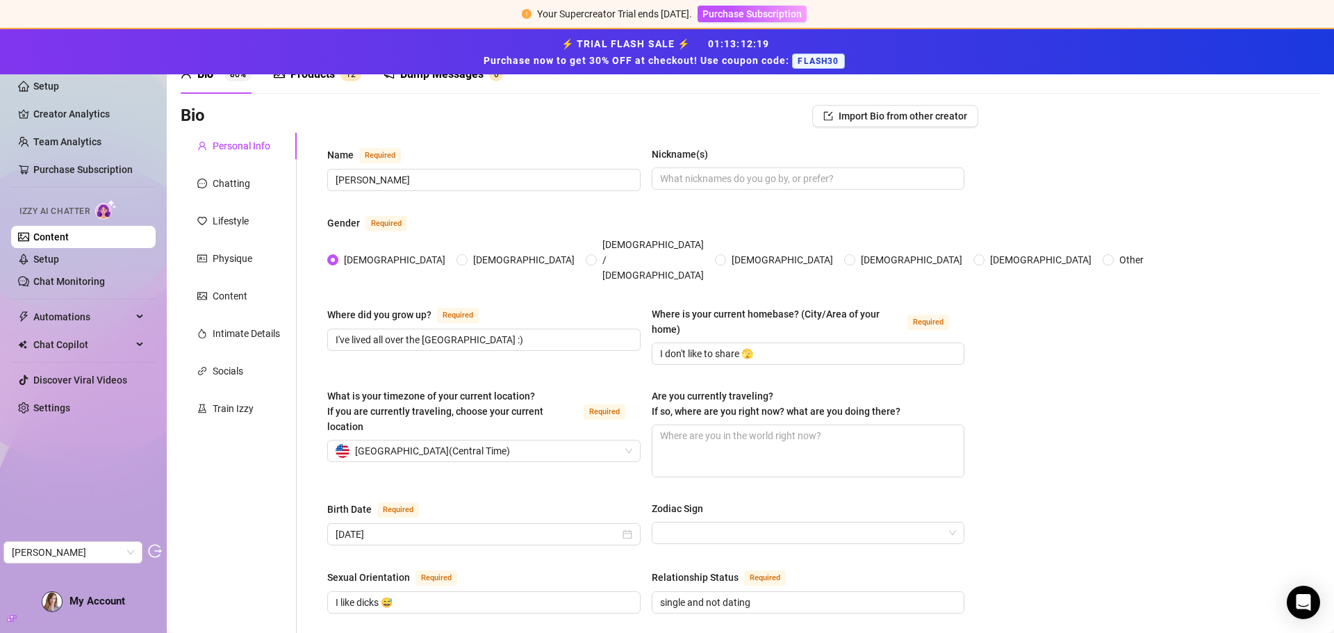
scroll to position [67, 0]
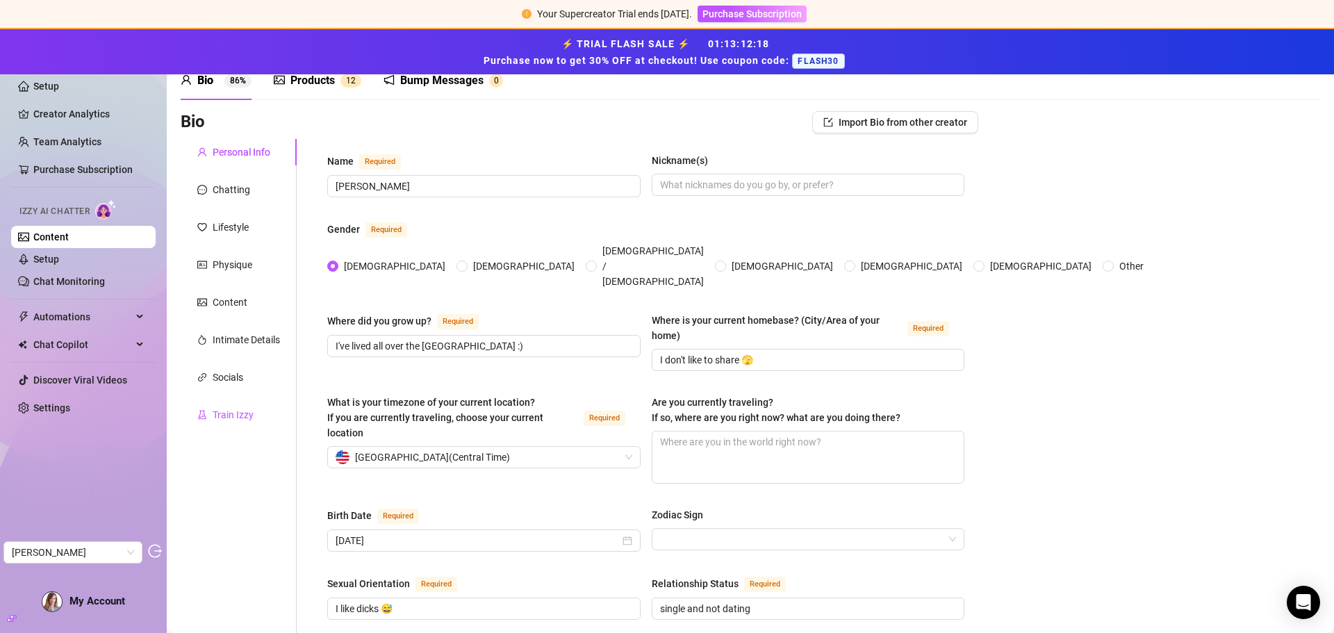
click at [235, 410] on div "Train Izzy" at bounding box center [233, 414] width 41 height 15
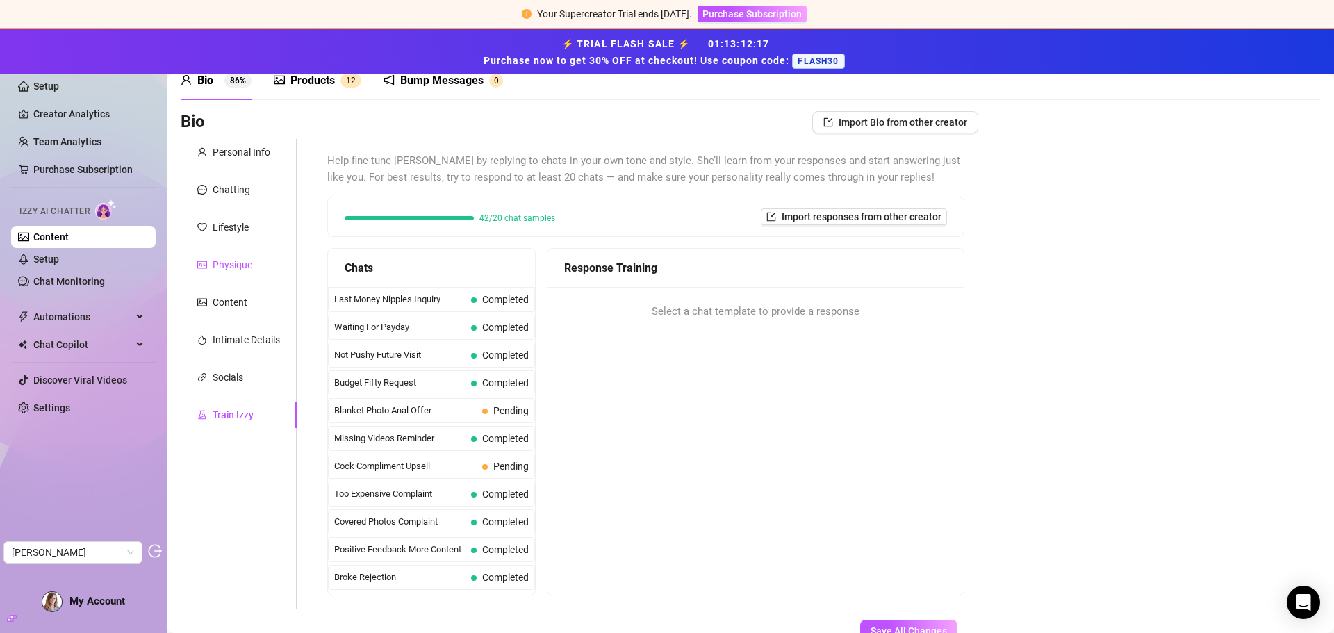
click at [229, 269] on div "Physique" at bounding box center [233, 264] width 40 height 15
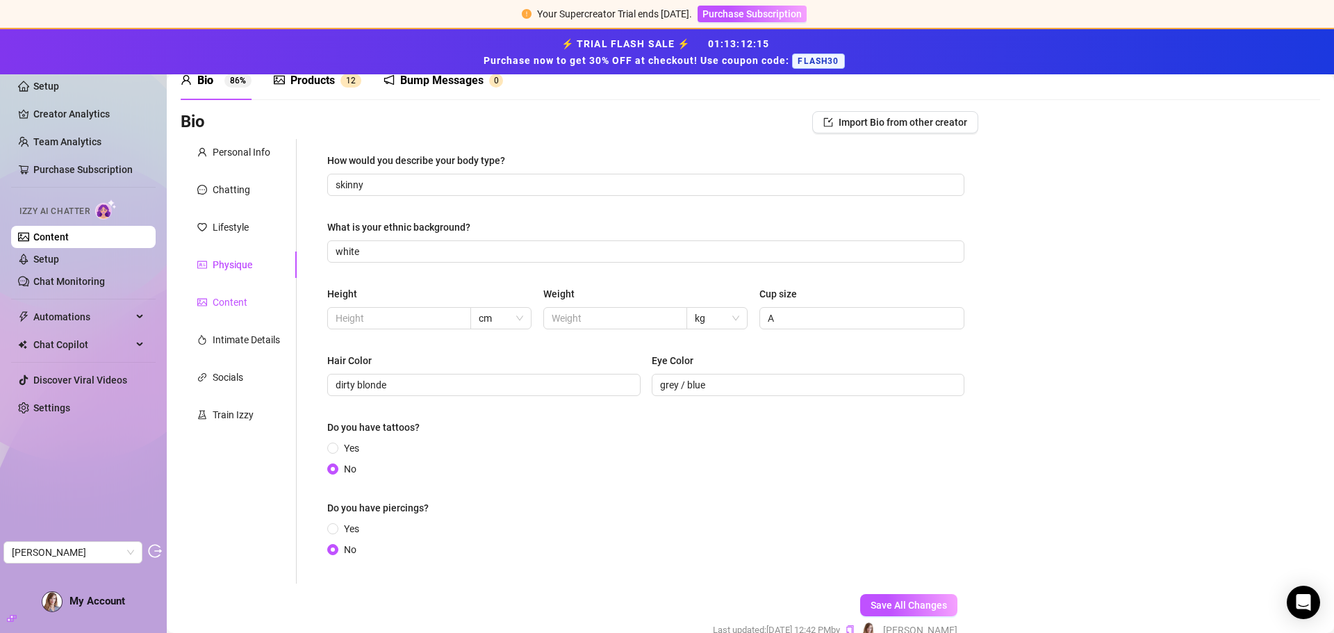
click at [228, 295] on div "Content" at bounding box center [230, 302] width 35 height 15
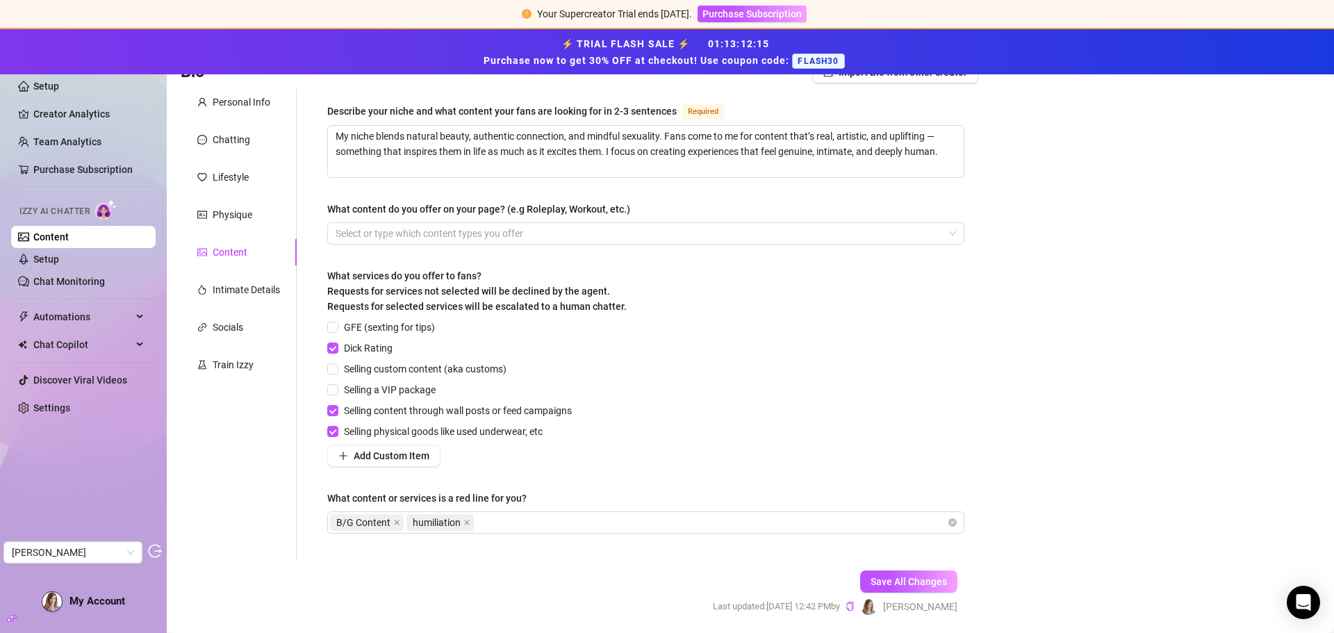
scroll to position [137, 0]
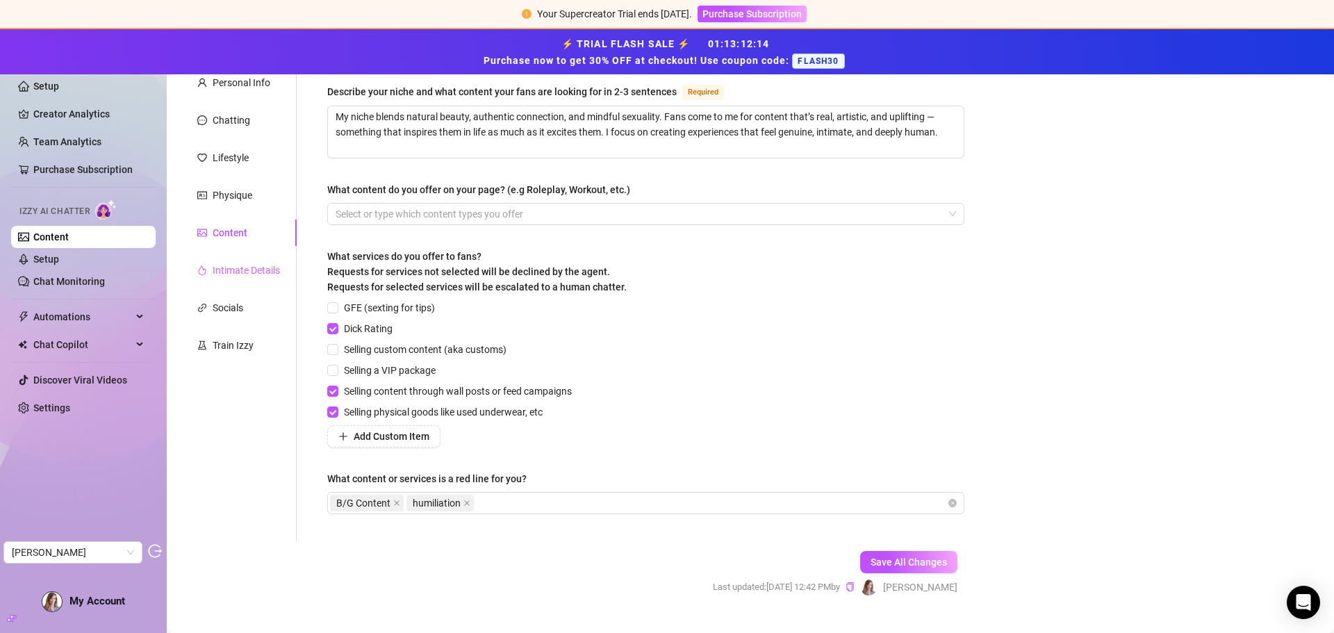
click at [228, 277] on div "Intimate Details" at bounding box center [239, 270] width 116 height 26
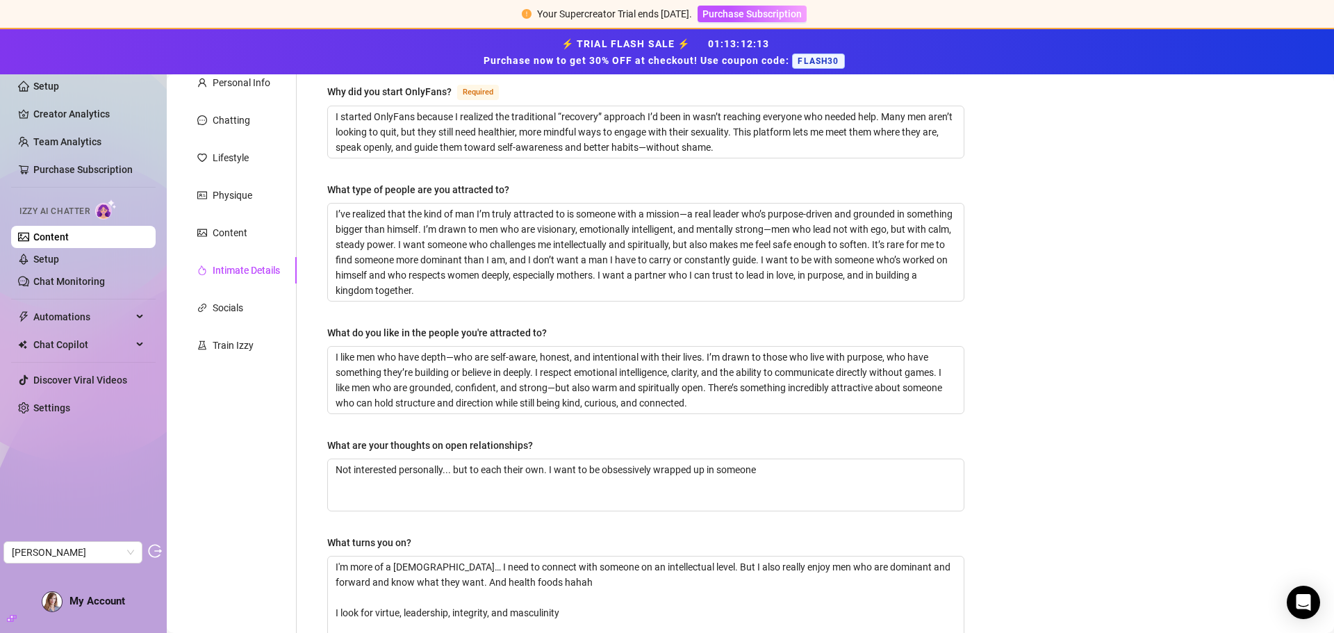
scroll to position [0, 0]
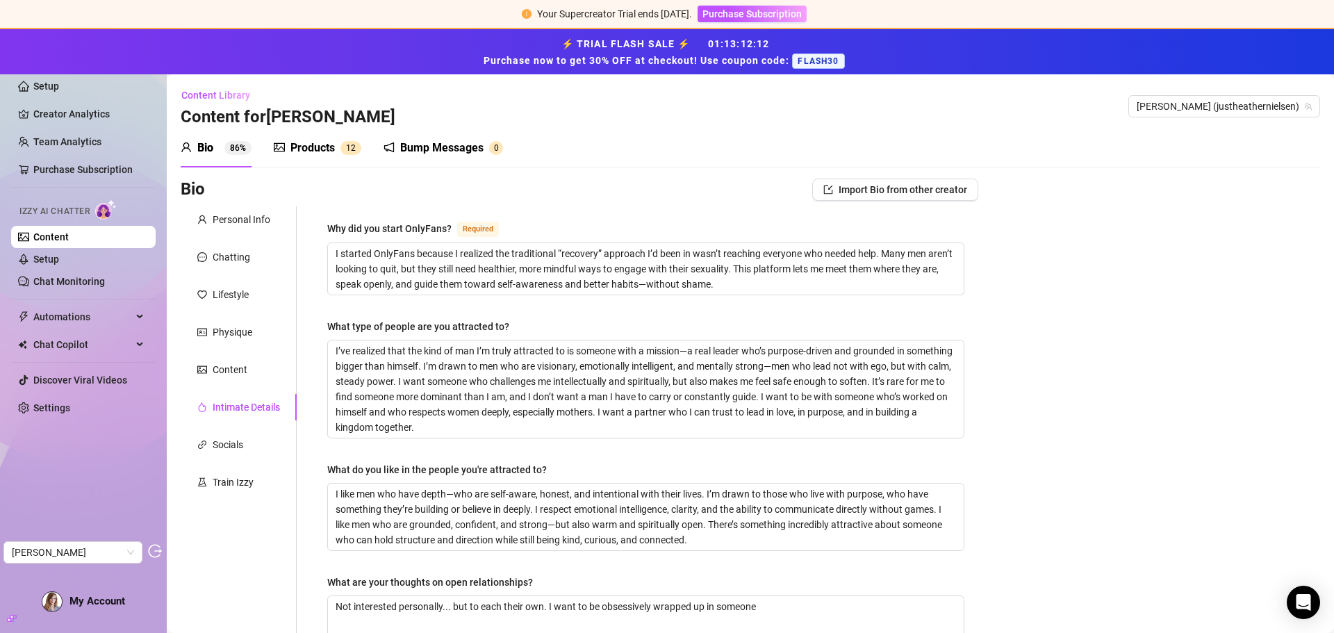
click at [331, 140] on div "Products" at bounding box center [312, 148] width 44 height 17
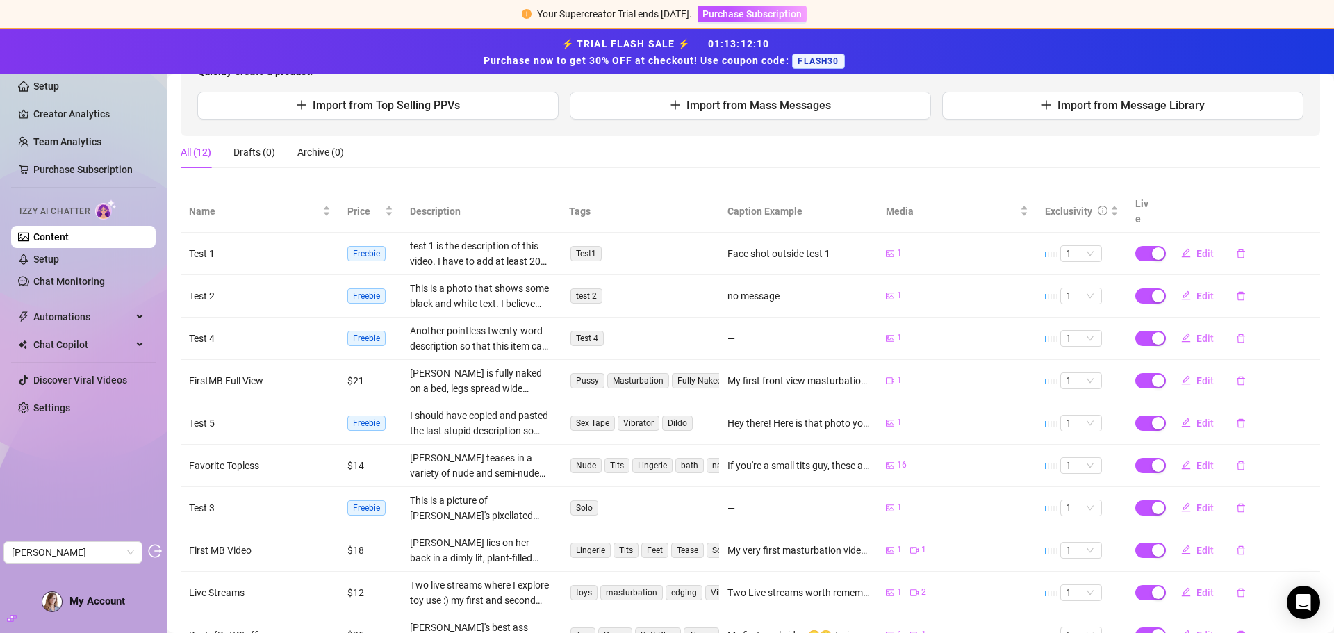
scroll to position [258, 0]
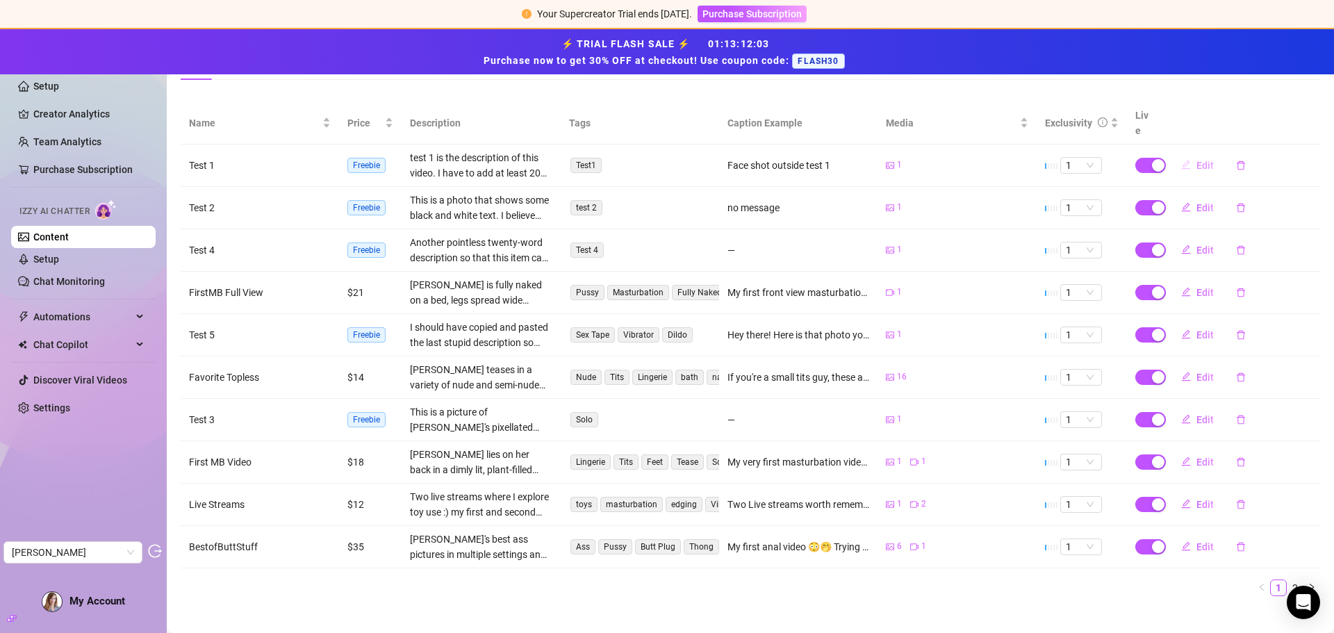
click at [1184, 154] on button "Edit" at bounding box center [1197, 165] width 55 height 22
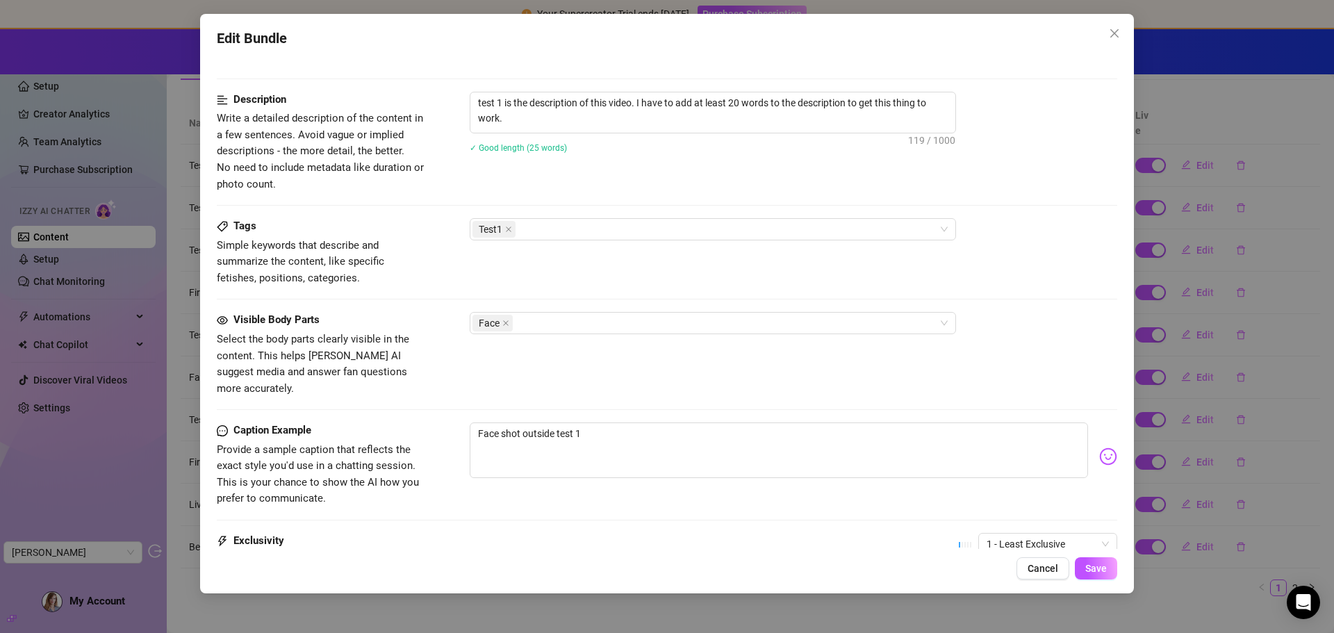
scroll to position [673, 0]
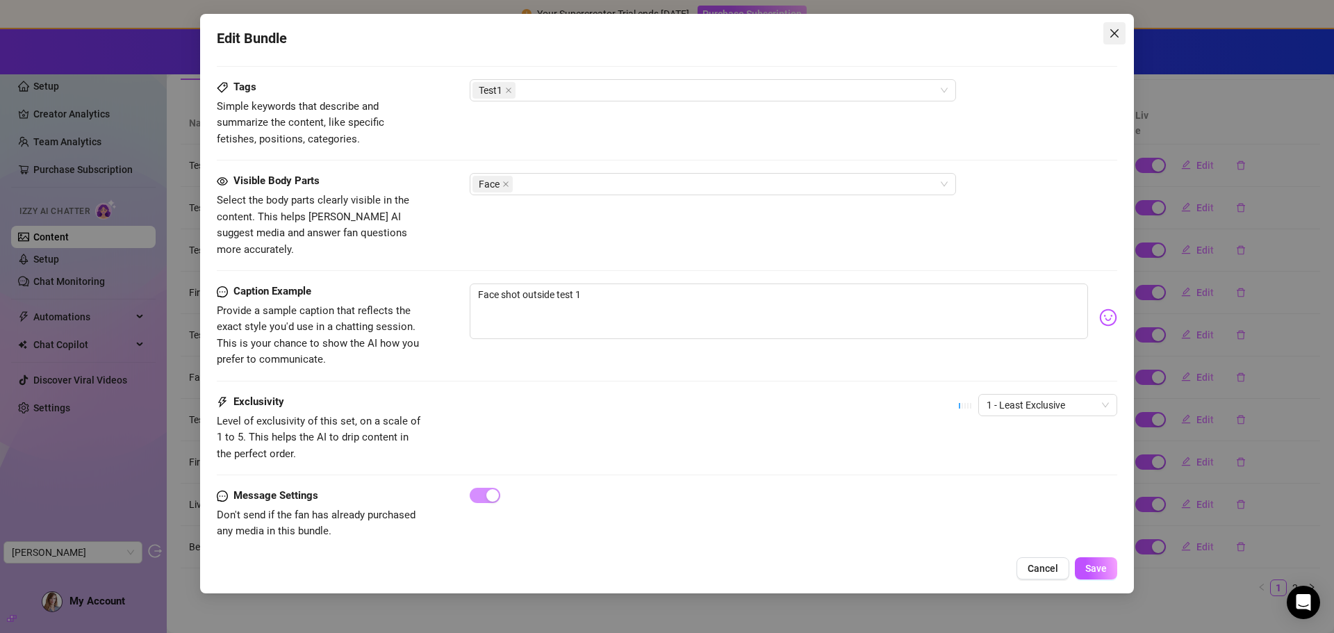
click at [1108, 33] on span "Close" at bounding box center [1114, 33] width 22 height 11
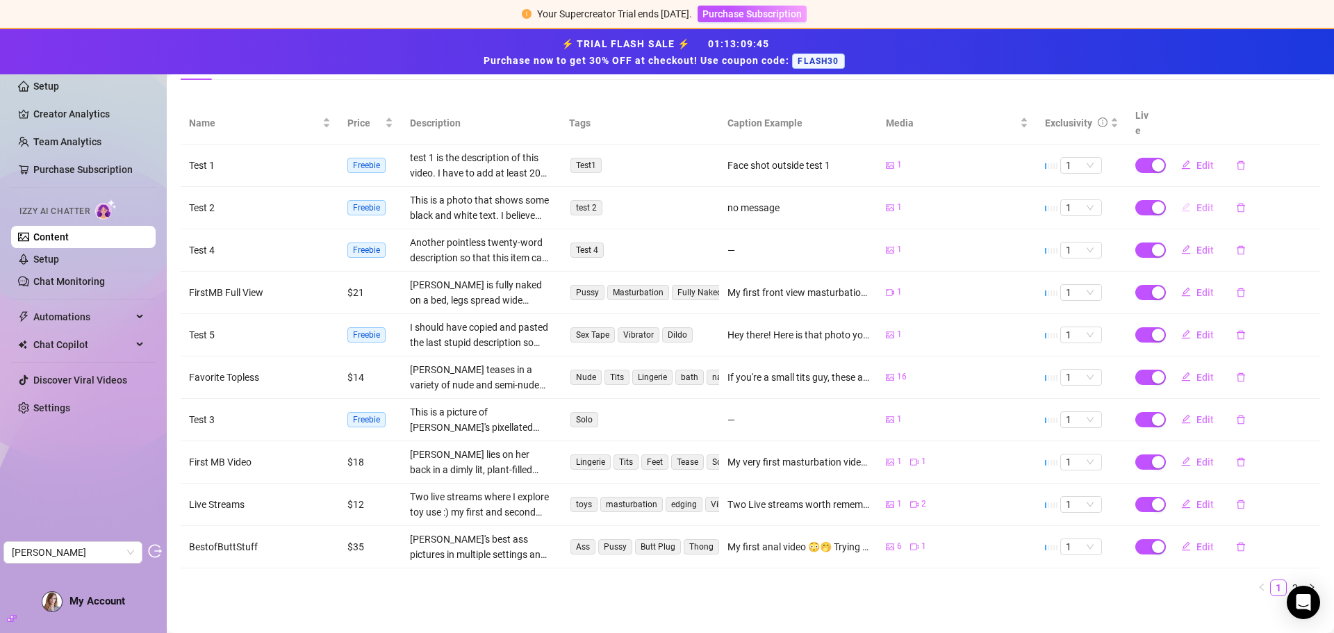
click at [1181, 202] on icon "edit" at bounding box center [1186, 207] width 10 height 10
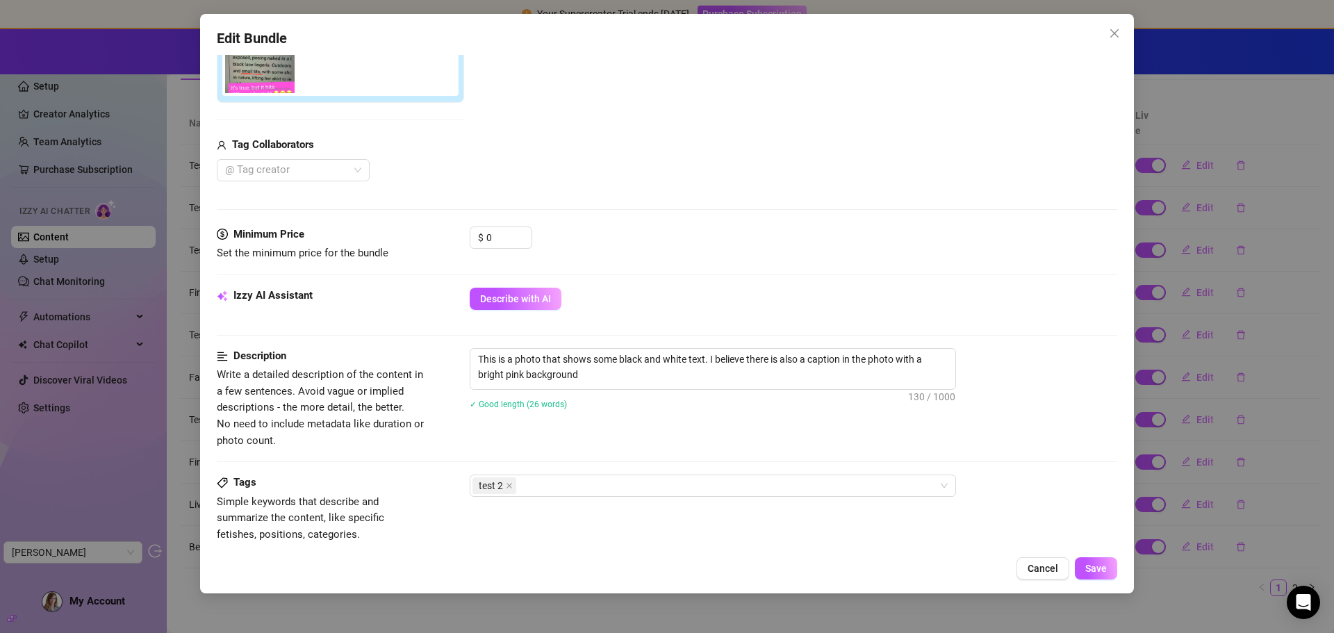
scroll to position [486, 0]
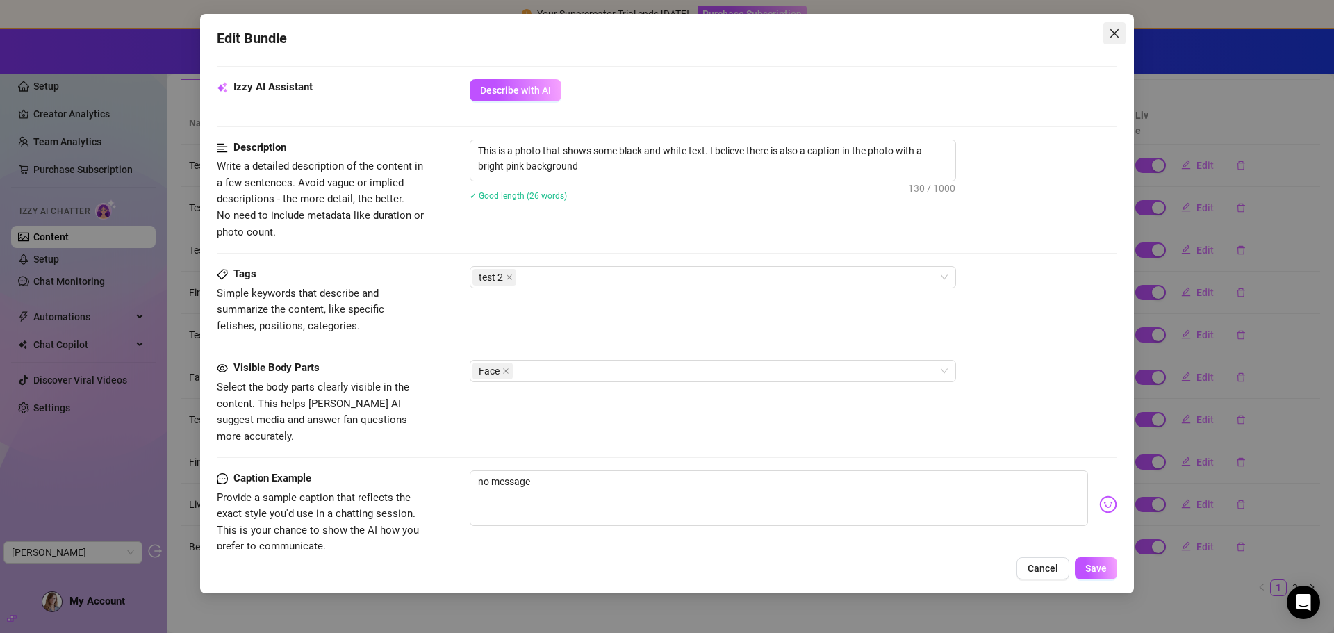
click at [1116, 22] on button "Close" at bounding box center [1114, 33] width 22 height 22
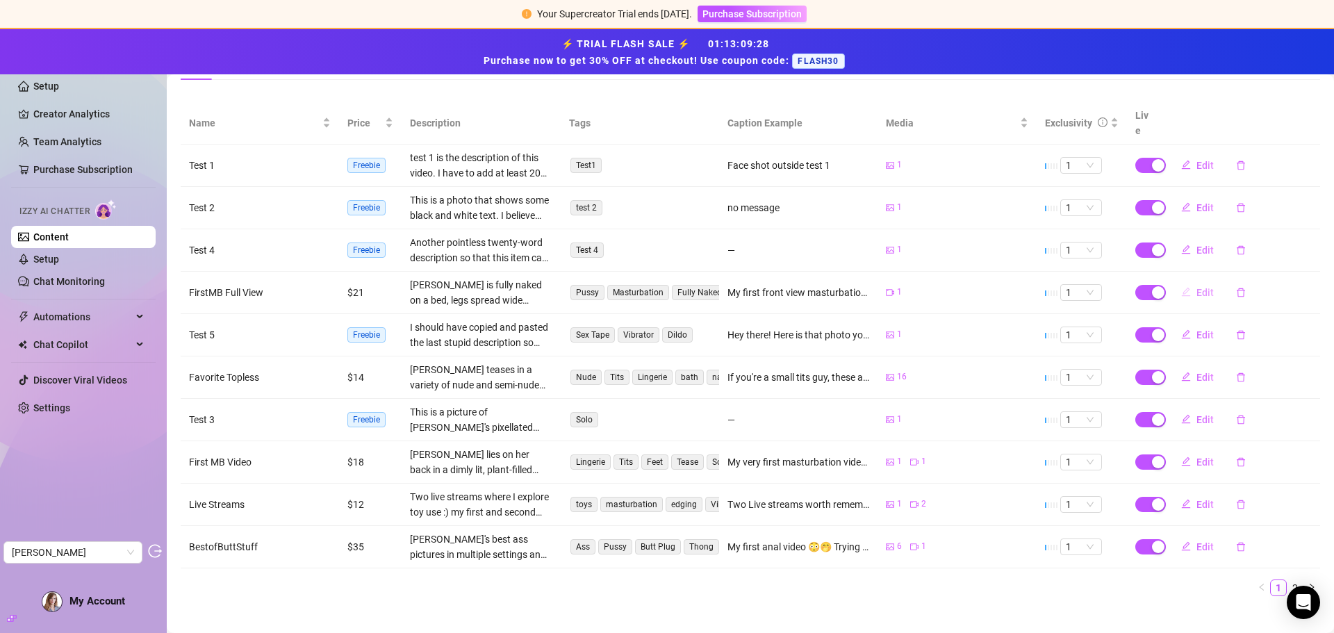
click at [1196, 287] on span "Edit" at bounding box center [1204, 292] width 17 height 11
type textarea "My first front view masturbation on camera 🫣🤗"
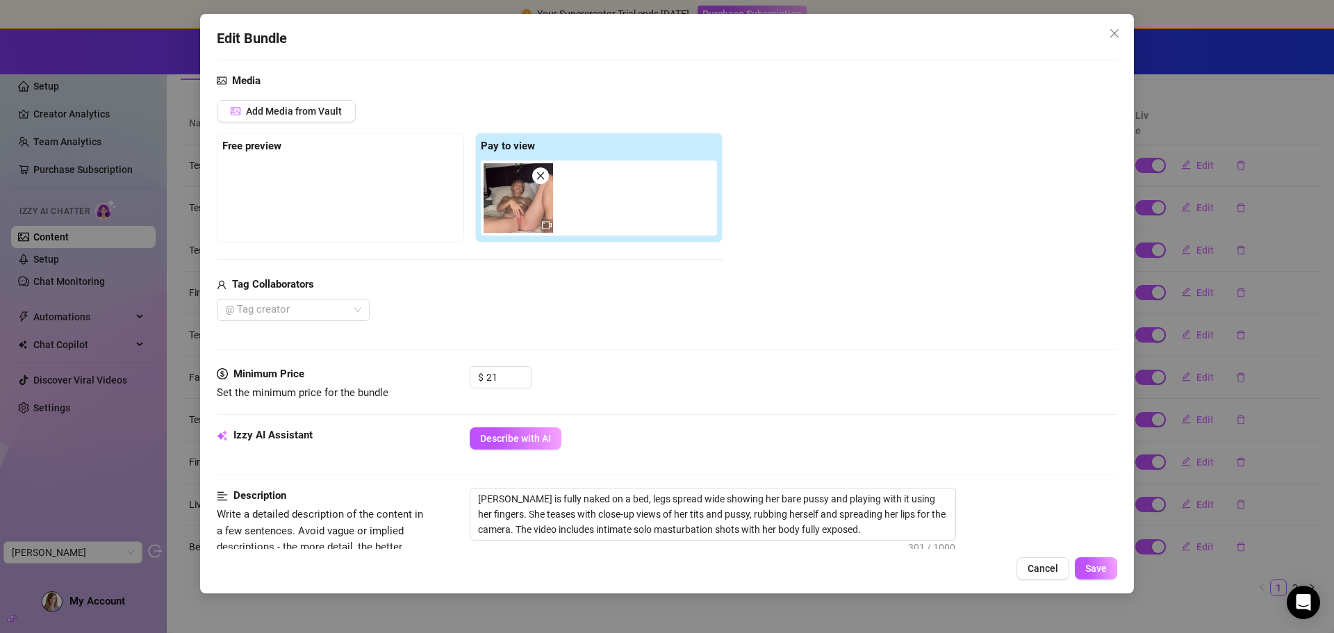
scroll to position [139, 0]
click at [1112, 35] on icon "close" at bounding box center [1114, 33] width 8 height 8
